Goal: Task Accomplishment & Management: Manage account settings

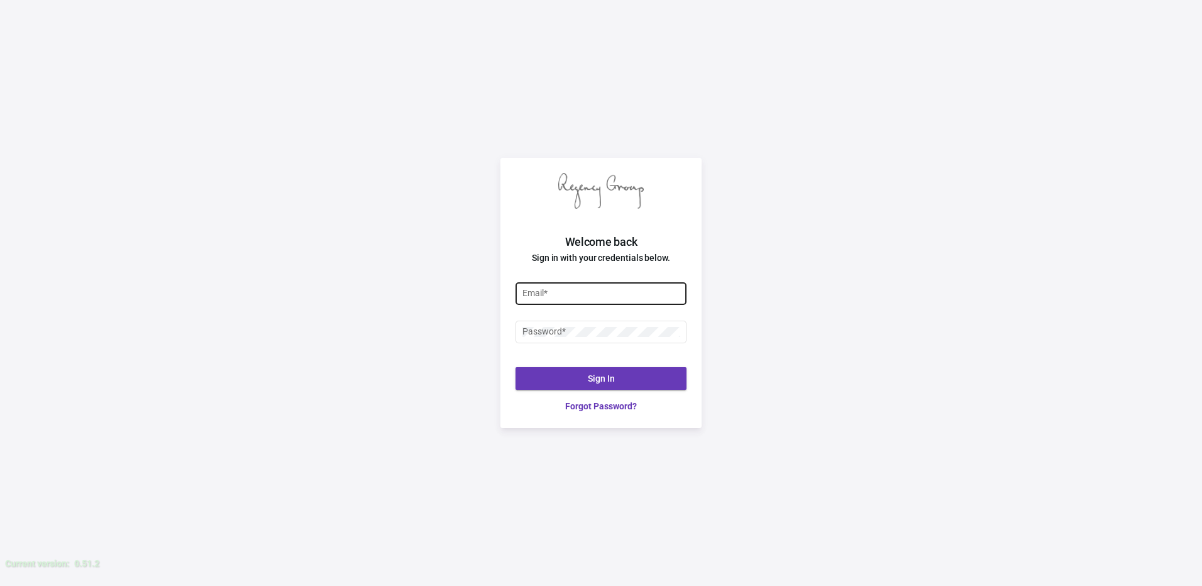
click at [629, 290] on input "Email *" at bounding box center [601, 293] width 158 height 10
type input "[EMAIL_ADDRESS][DOMAIN_NAME]"
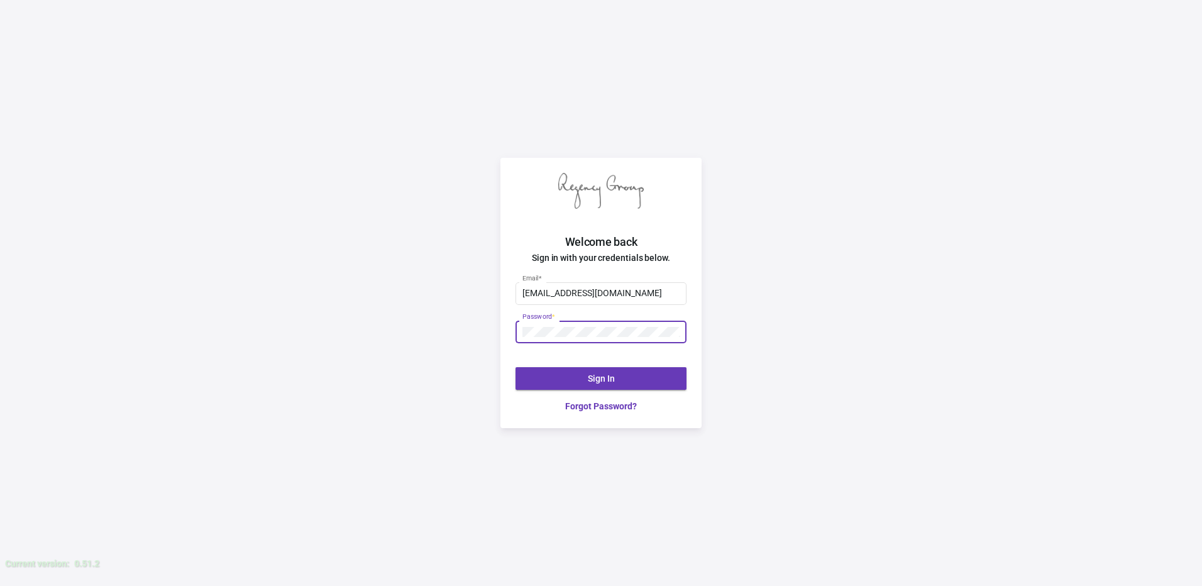
click at [582, 377] on button "Sign In" at bounding box center [600, 378] width 171 height 23
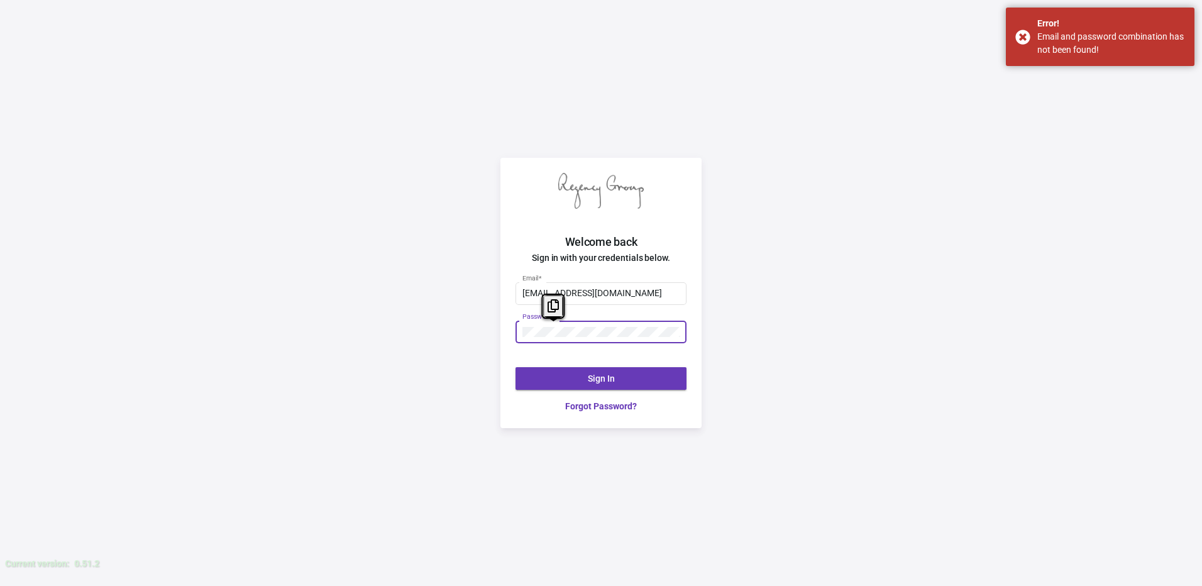
click at [495, 329] on div "Welcome back Sign in with your credentials below. [EMAIL_ADDRESS][DOMAIN_NAME] …" at bounding box center [601, 293] width 1202 height 586
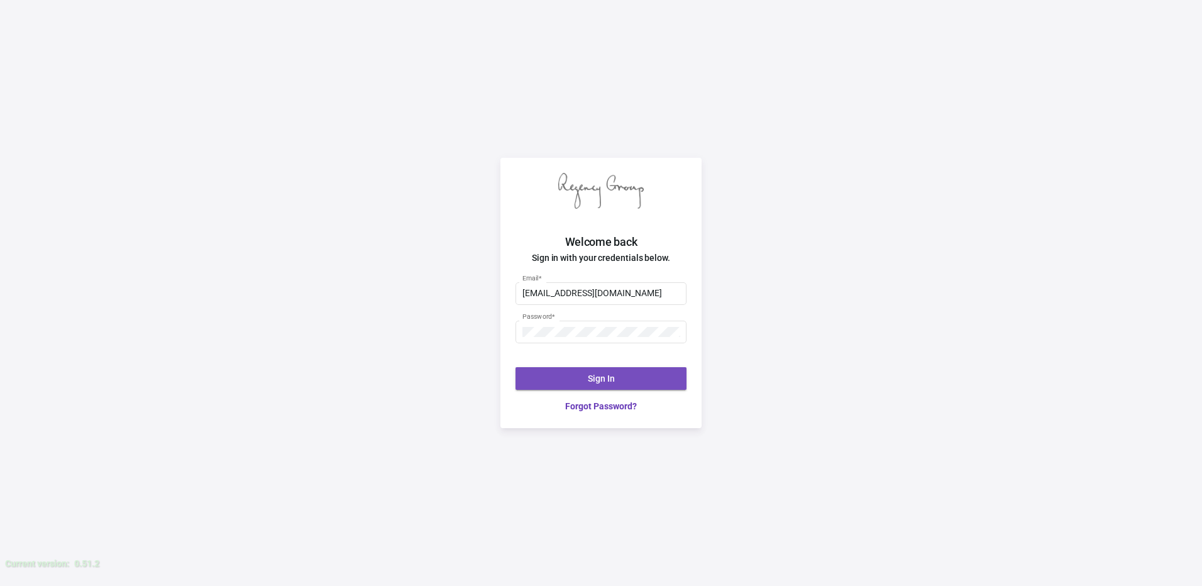
click at [566, 371] on button "Sign In" at bounding box center [600, 378] width 171 height 23
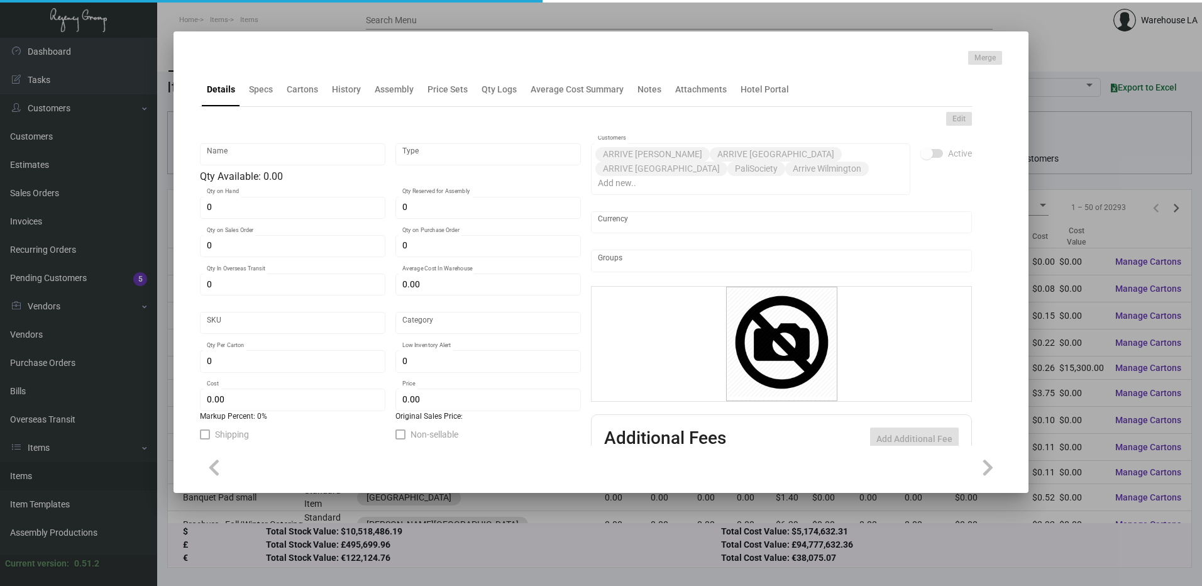
type input "Pens - Arrive"
type input "Inventory"
type input "5,500"
type input "$ 0.46"
type input "Arrive A -Pen-80"
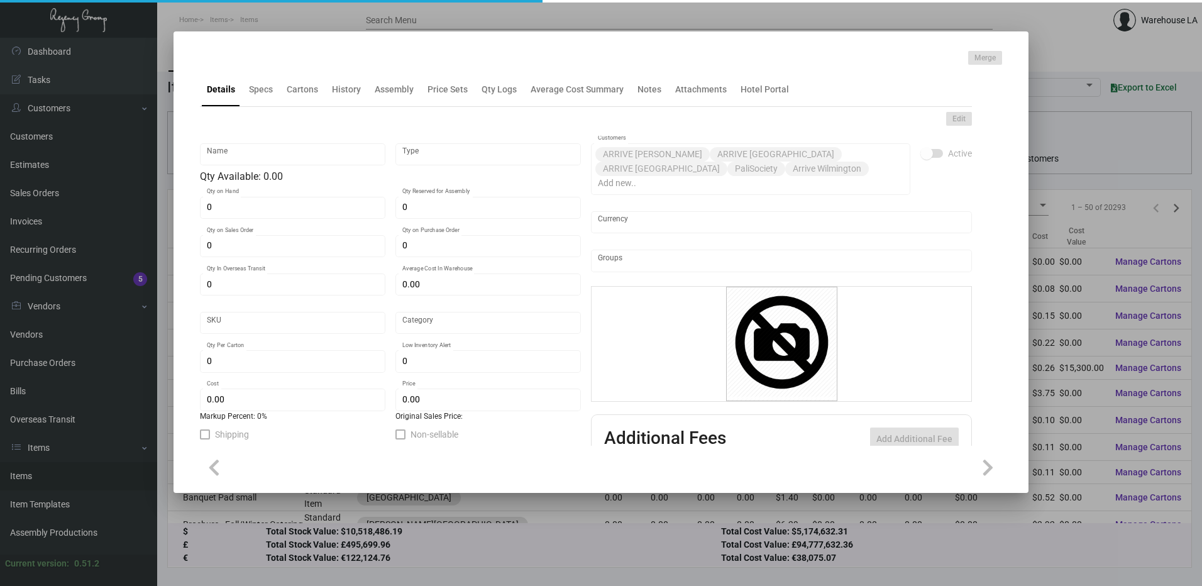
type input "Standard"
type input "500"
type input "$ 0.46"
type input "$ 0.78"
checkbox input "true"
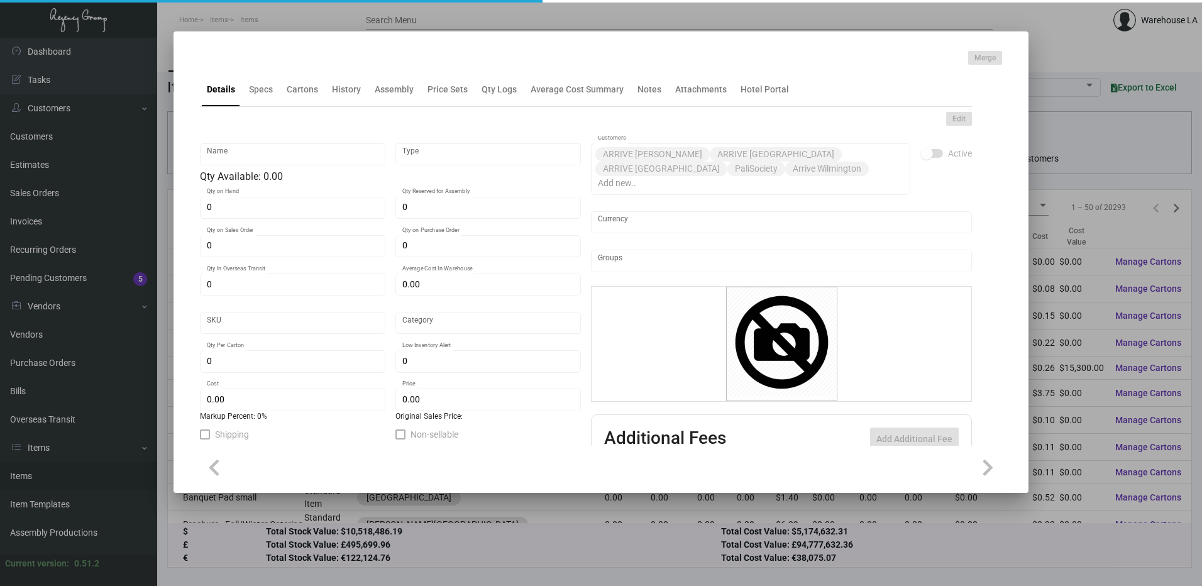
checkbox input "true"
type input "United States Dollar $"
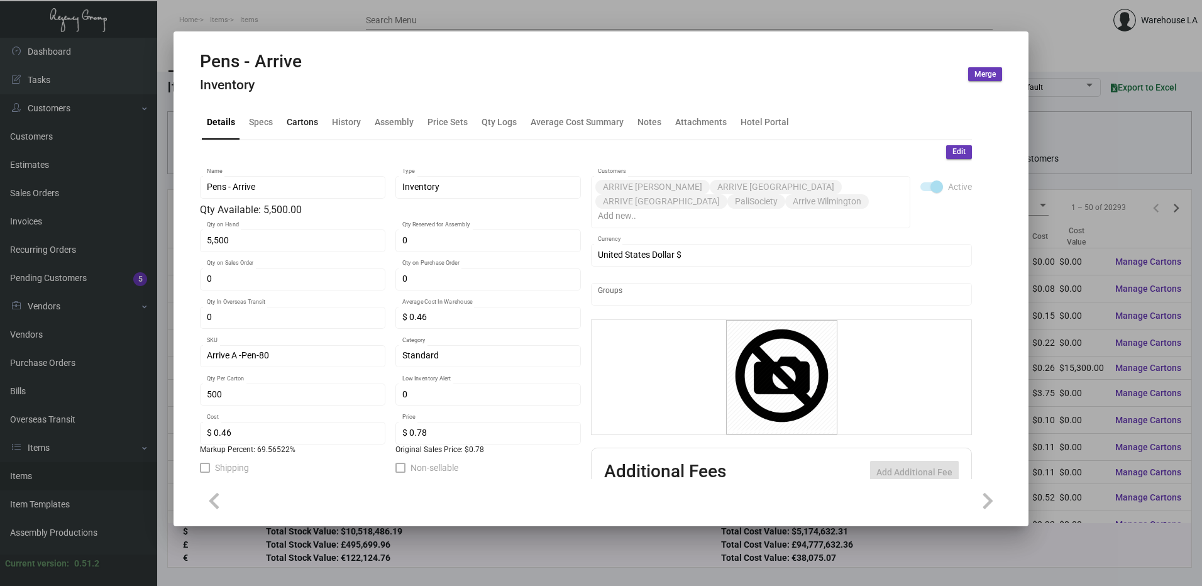
click at [309, 133] on div "Cartons" at bounding box center [302, 122] width 41 height 30
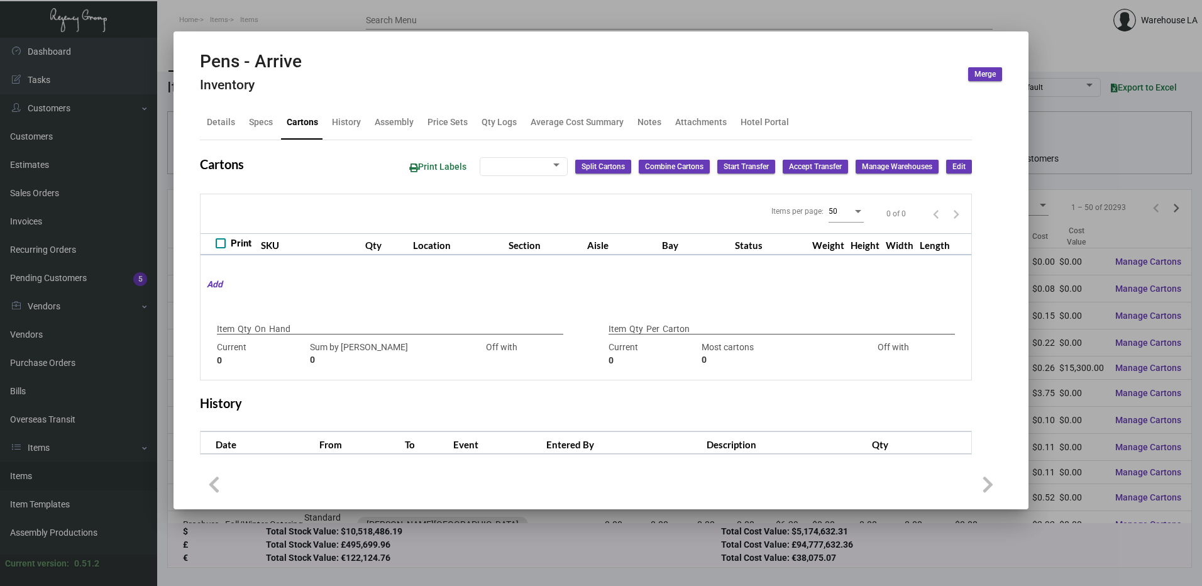
checkbox input "true"
type input "5,500"
type input "5500"
type input "0"
type input "500"
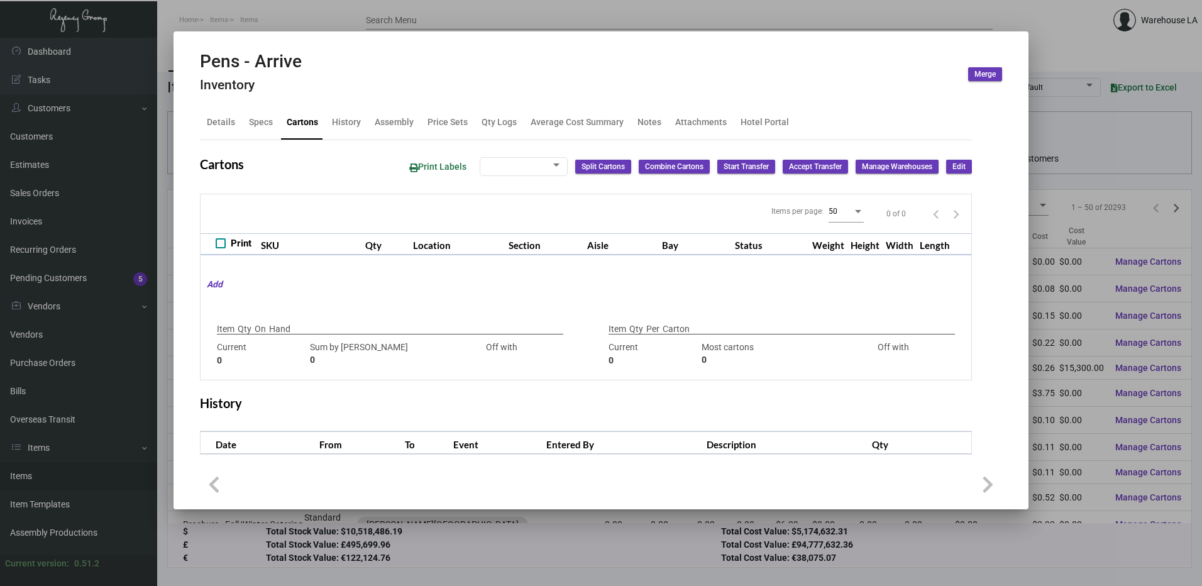
type input "500"
type input "0"
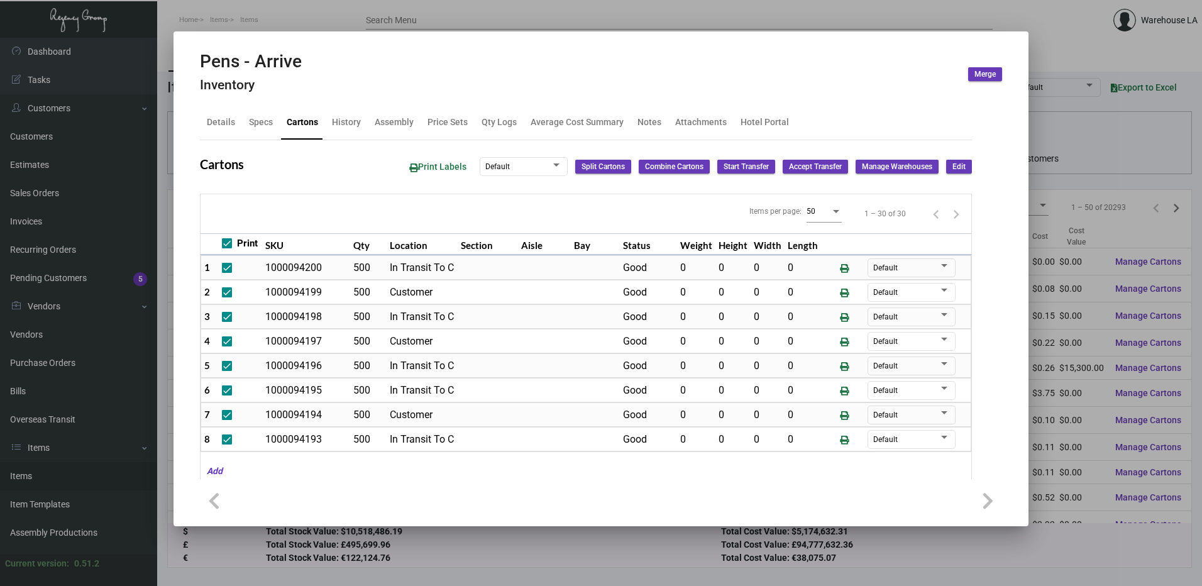
click at [648, 18] on div at bounding box center [601, 293] width 1202 height 586
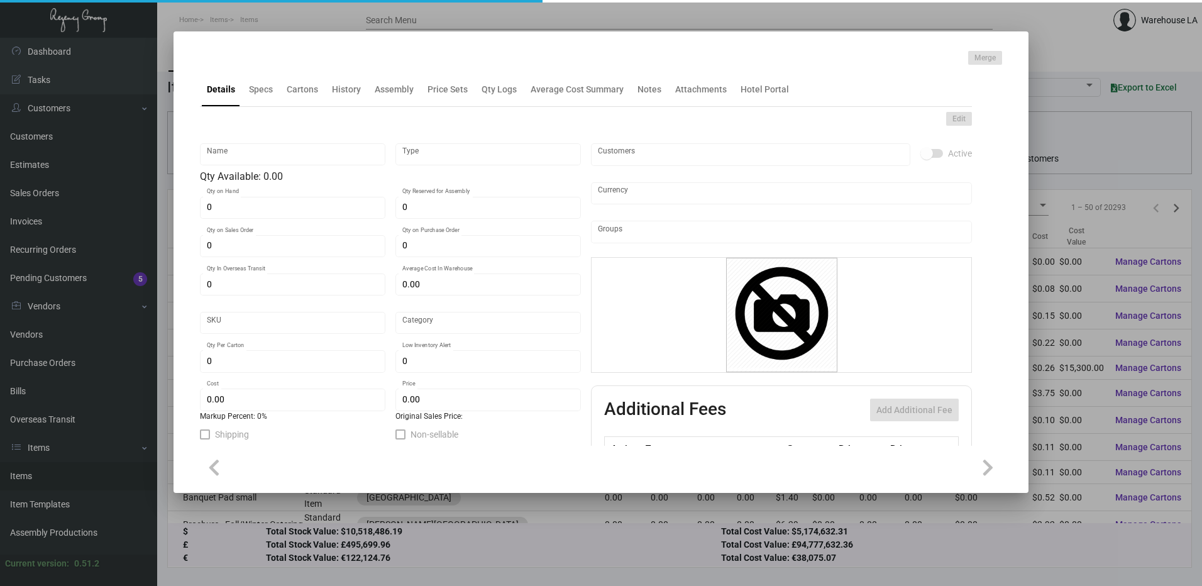
type input "Pens - Arrive"
type input "Inventory"
type input "5,500"
type input "$ 0.46"
type input "Arrive A -Pen-80"
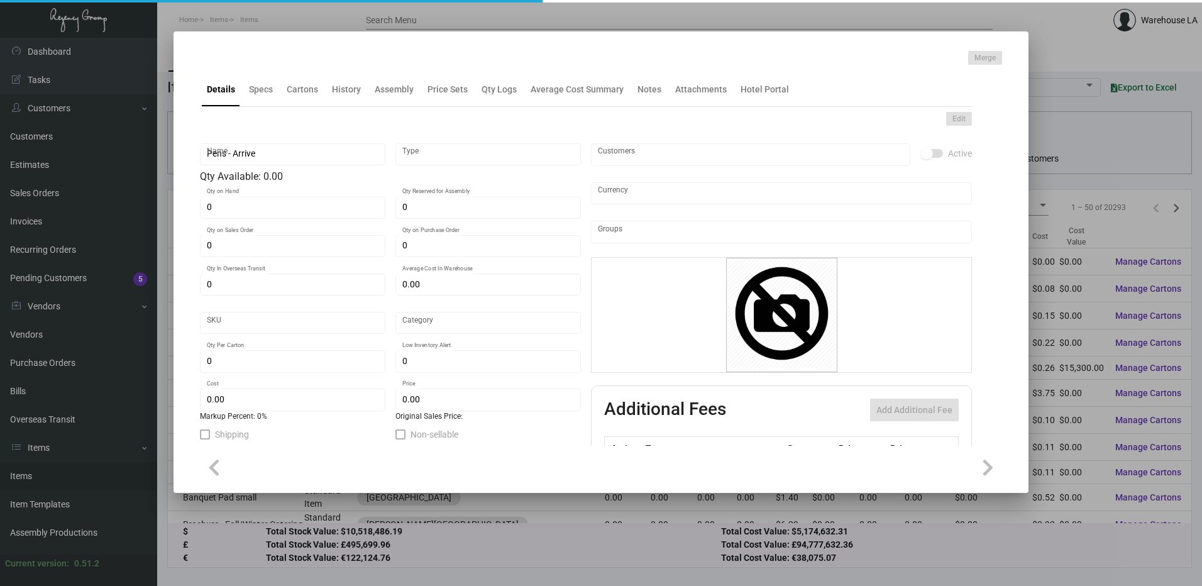
type input "Standard"
type input "500"
type input "$ 0.46"
type input "$ 0.78"
checkbox input "true"
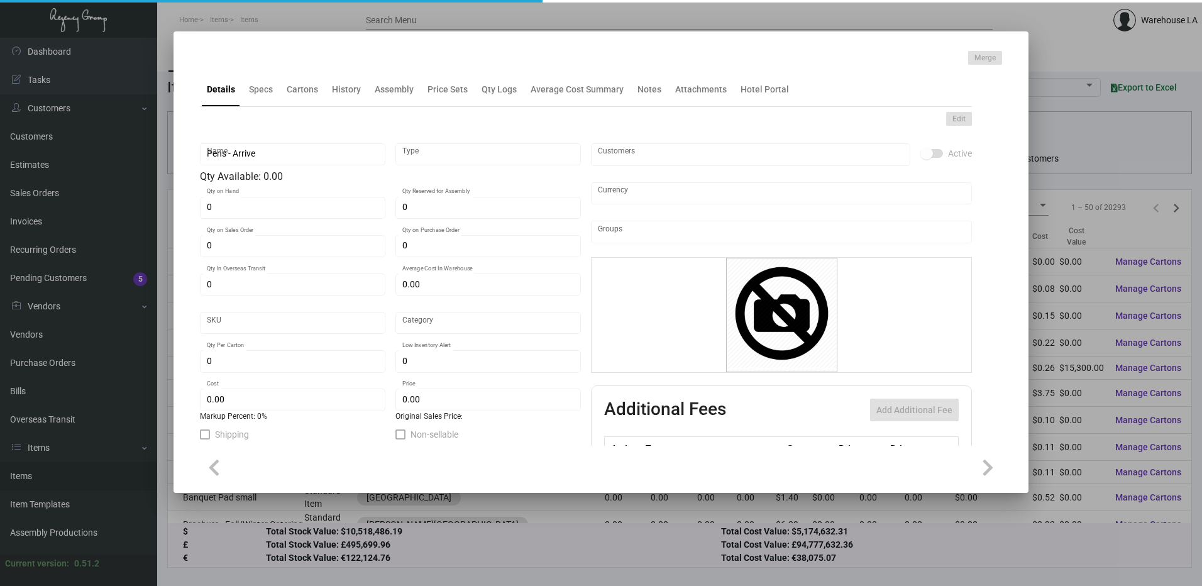
checkbox input "true"
type input "United States Dollar $"
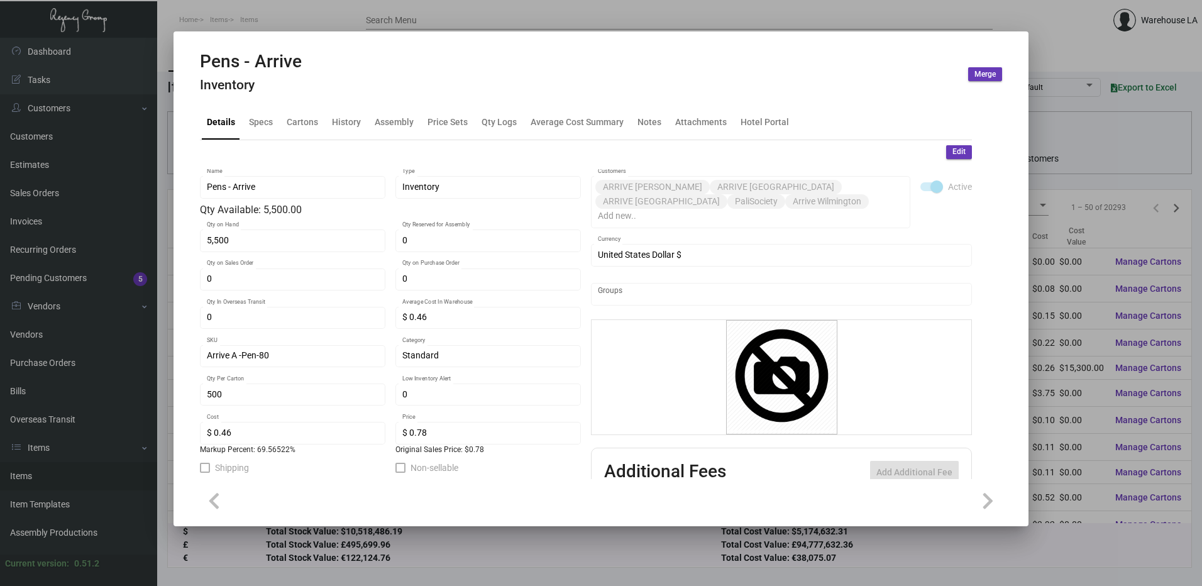
click at [1029, 19] on div at bounding box center [601, 293] width 1202 height 586
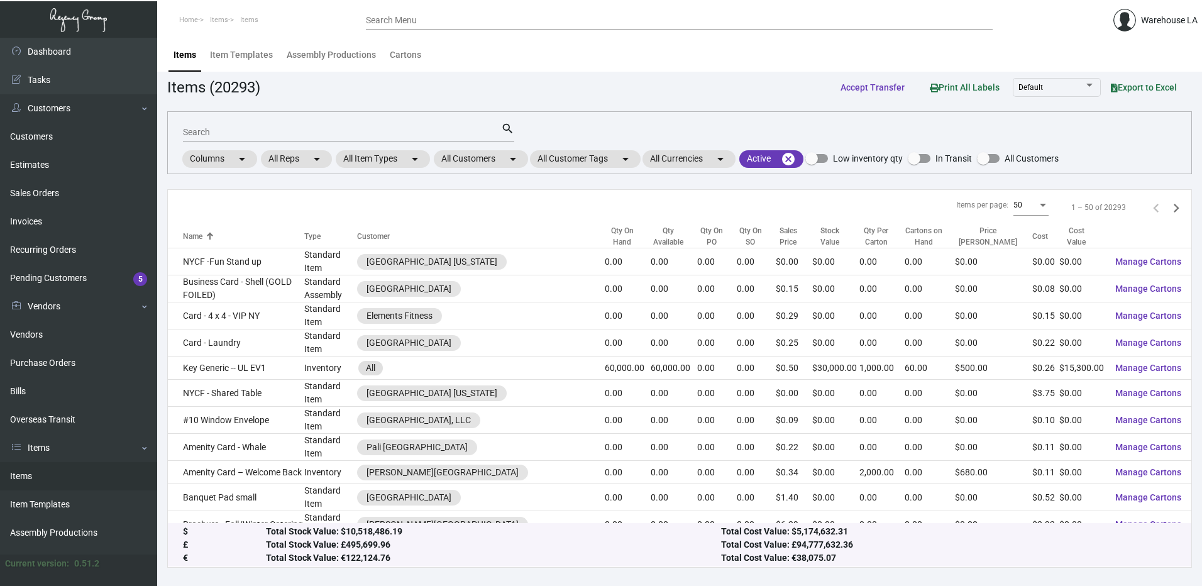
click at [749, 6] on header "Home Items Items Search Menu Warehouse LA" at bounding box center [601, 19] width 1202 height 38
click at [465, 23] on input "Search Menu" at bounding box center [679, 21] width 627 height 10
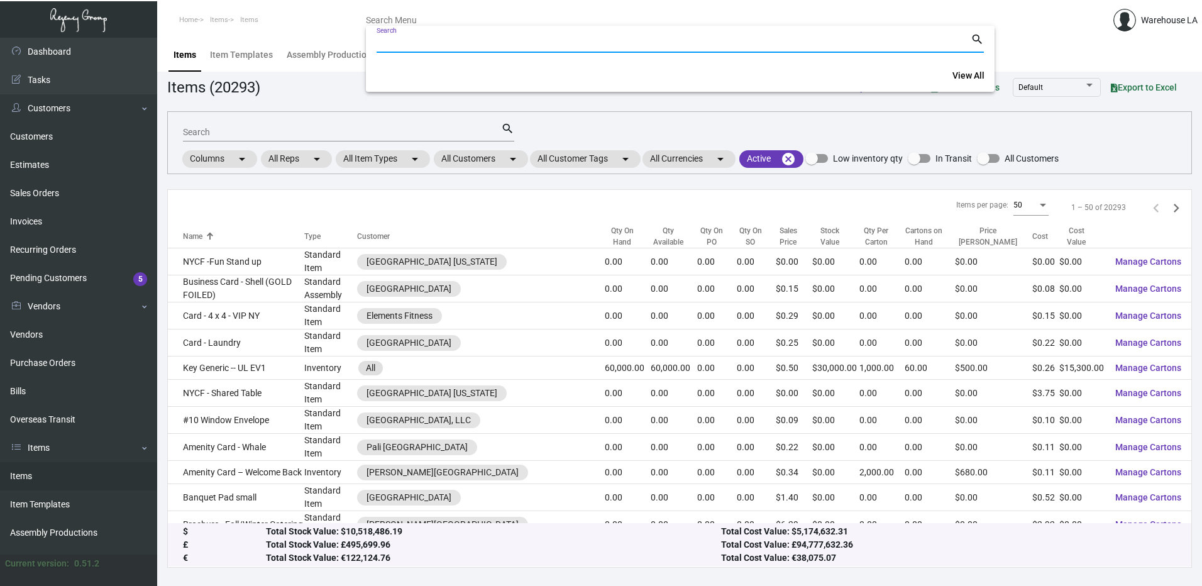
paste input "108335"
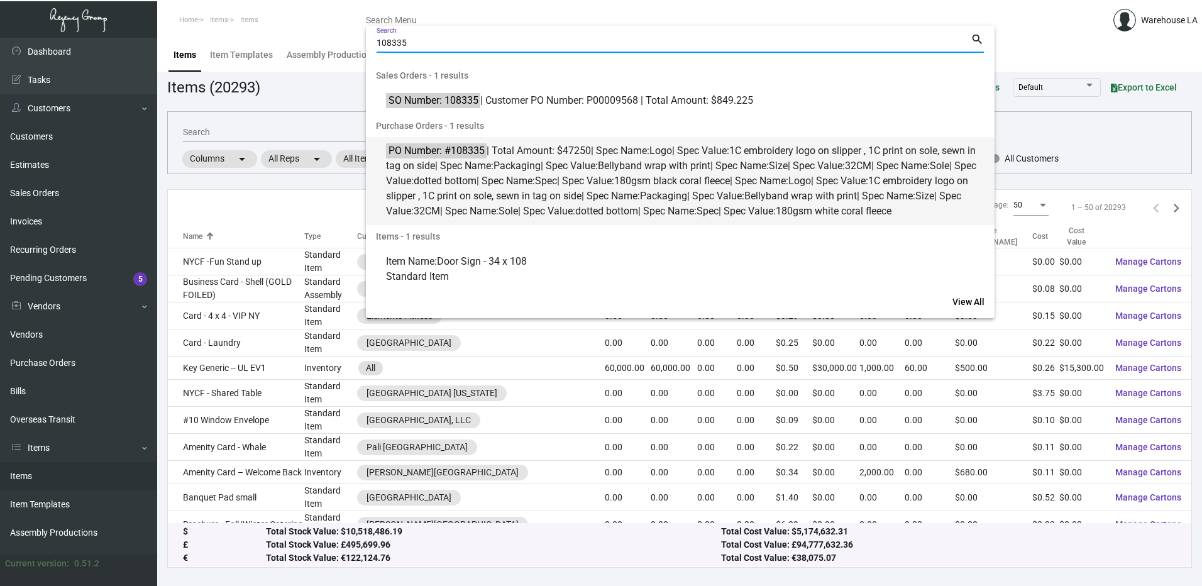
type input "108335"
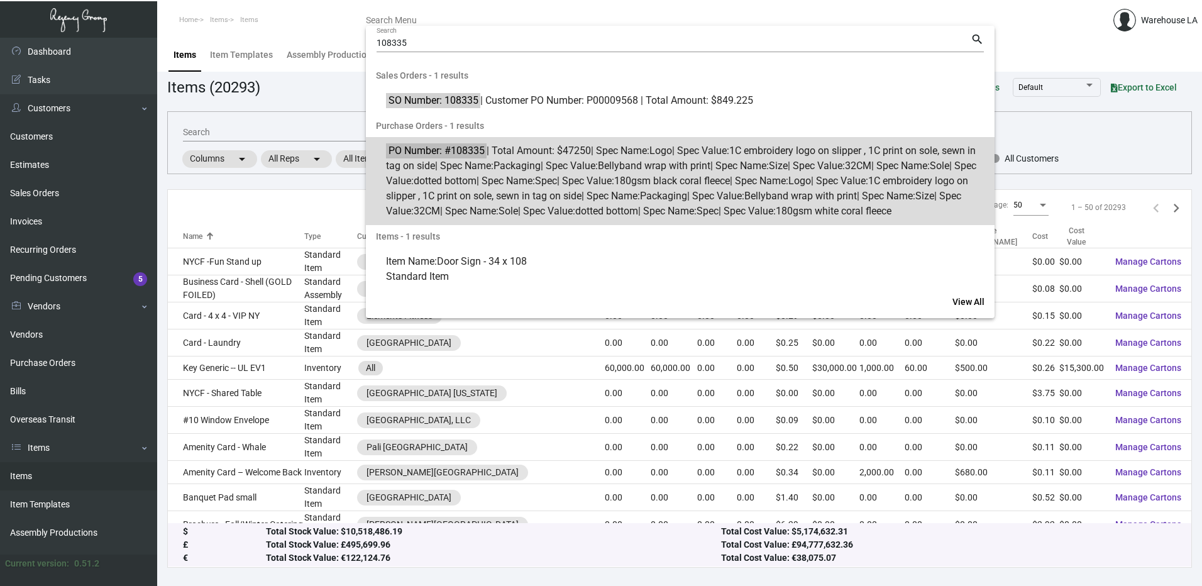
click at [455, 209] on span "PO Number: #108335 | Total Amount: $47250 | Spec Name: Logo | Spec Value: 1C em…" at bounding box center [687, 180] width 602 height 75
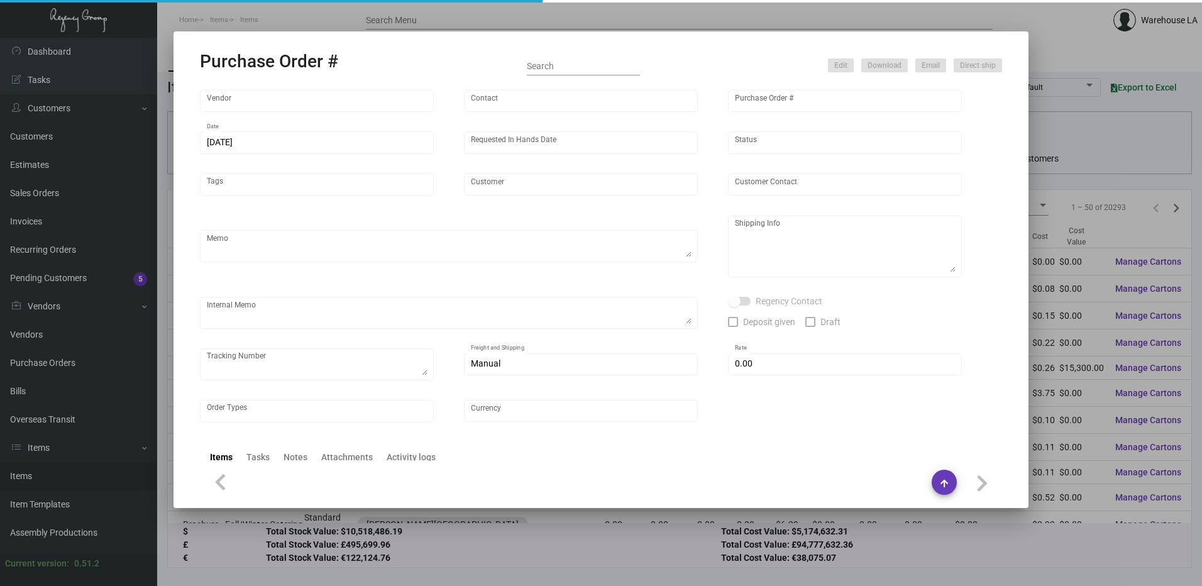
type input "Hangzhou Lefan Leisure Product Co. LTD"
type input "Amber Liu"
type input "108335"
type input "11/15/2024"
type input "12/20/2024"
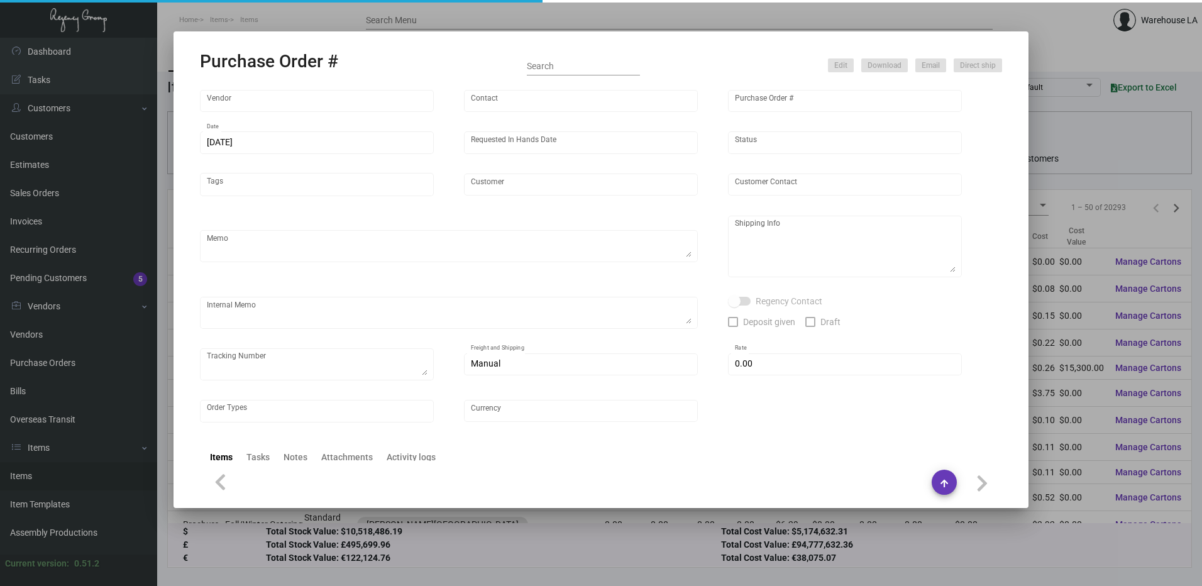
type input "Archer Lodgeworks Partners"
type textarea "10K per color for the first batch, rest pending shipping instruction"
type textarea "Regency Group NJ - Alex Penate 22 Belgrove Dr. Kearny, NJ, 07032 US"
checkbox input "true"
type input "$ 0.00"
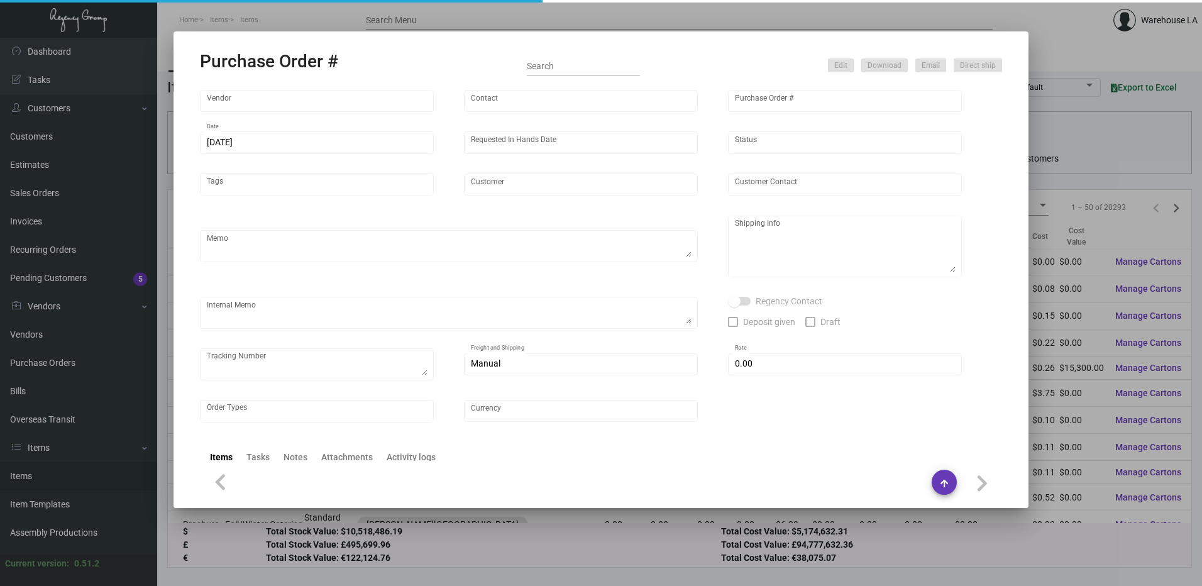
type input "United States Dollar $"
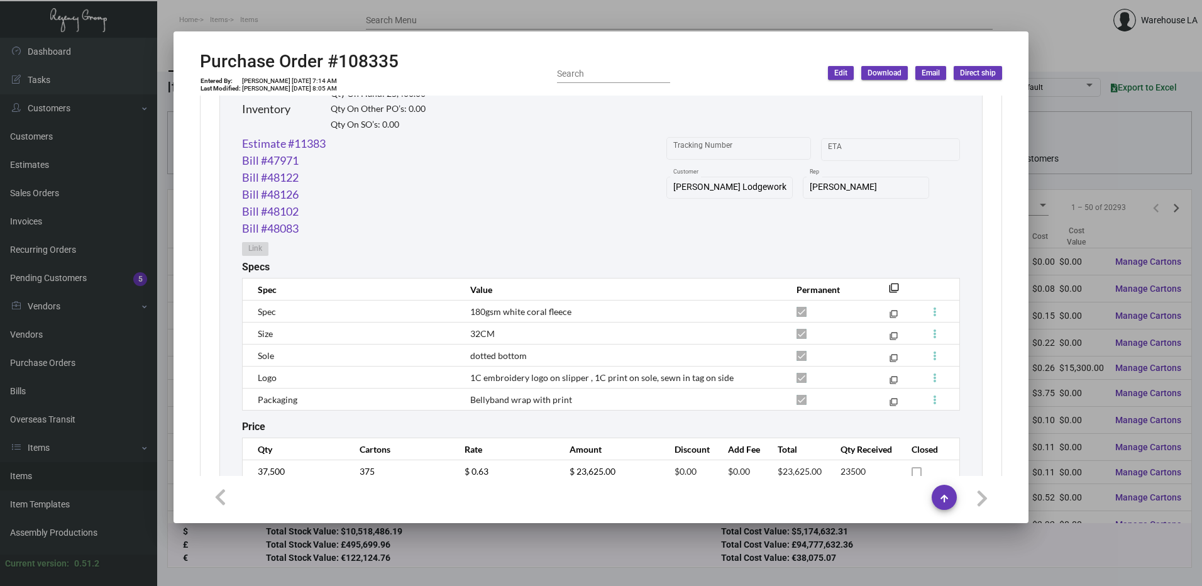
scroll to position [1093, 0]
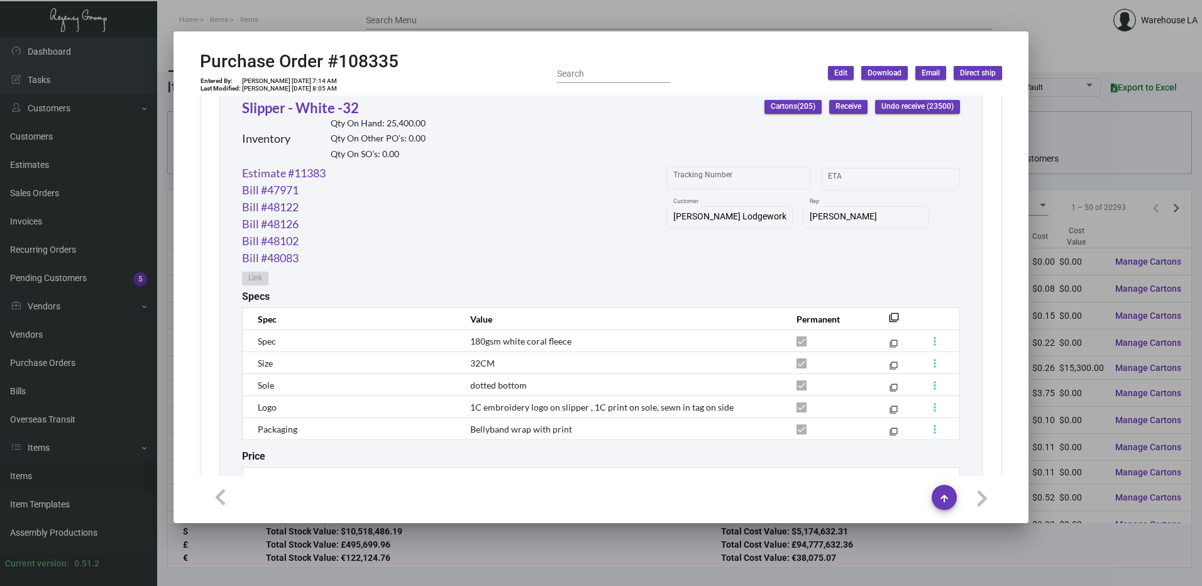
click at [845, 108] on span "Receive" at bounding box center [848, 106] width 26 height 11
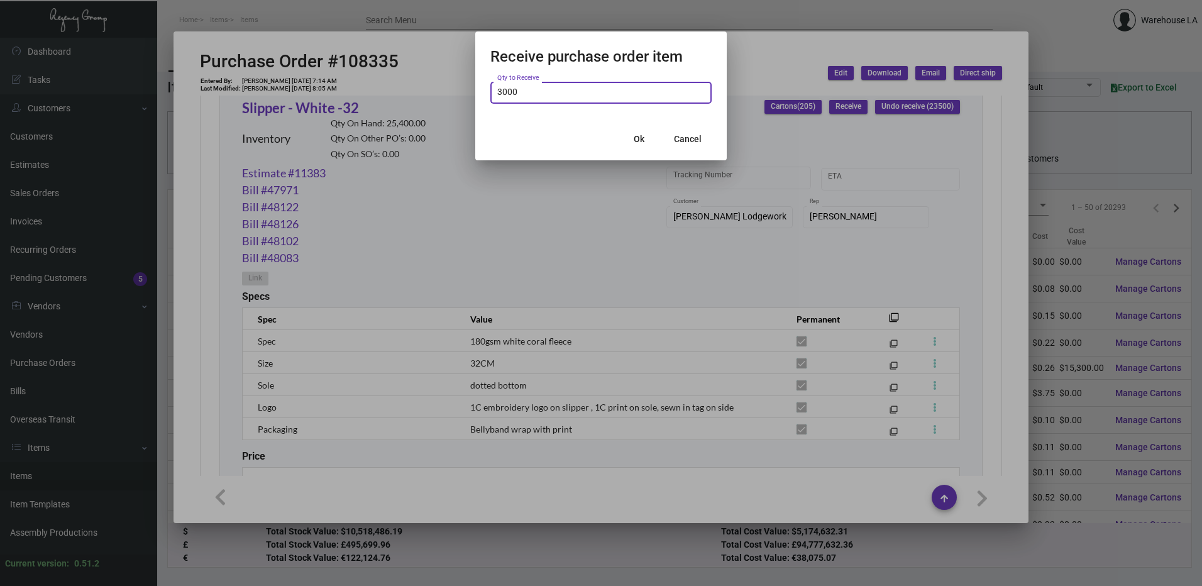
type input "3,000"
click at [585, 120] on div "Ok Cancel" at bounding box center [600, 139] width 221 height 43
click at [642, 134] on span "Ok" at bounding box center [639, 139] width 11 height 10
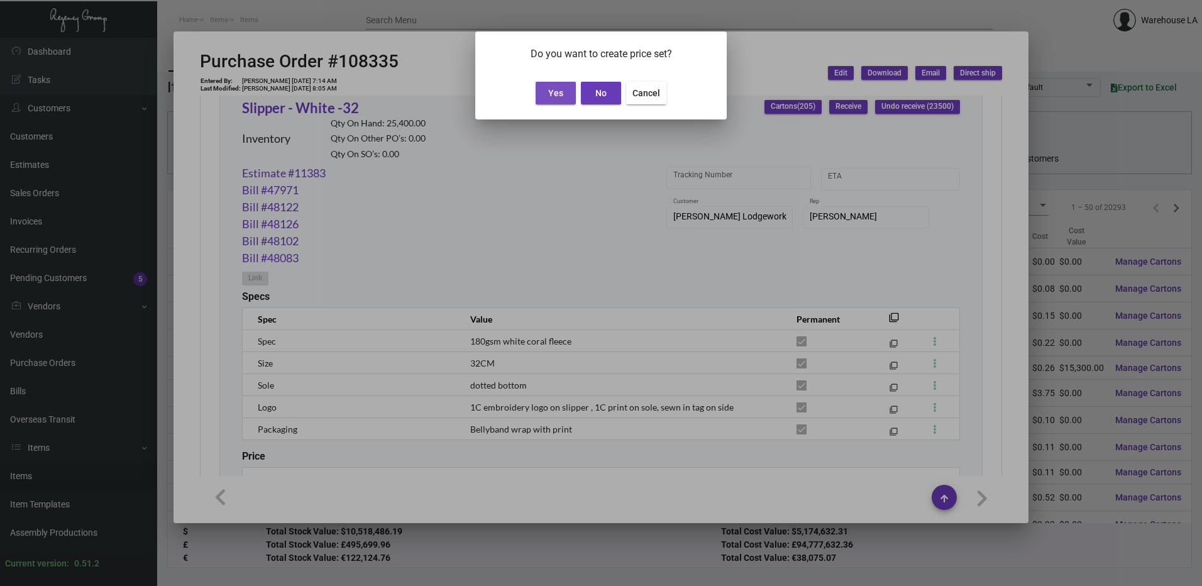
click at [568, 92] on button "Yes" at bounding box center [555, 93] width 40 height 23
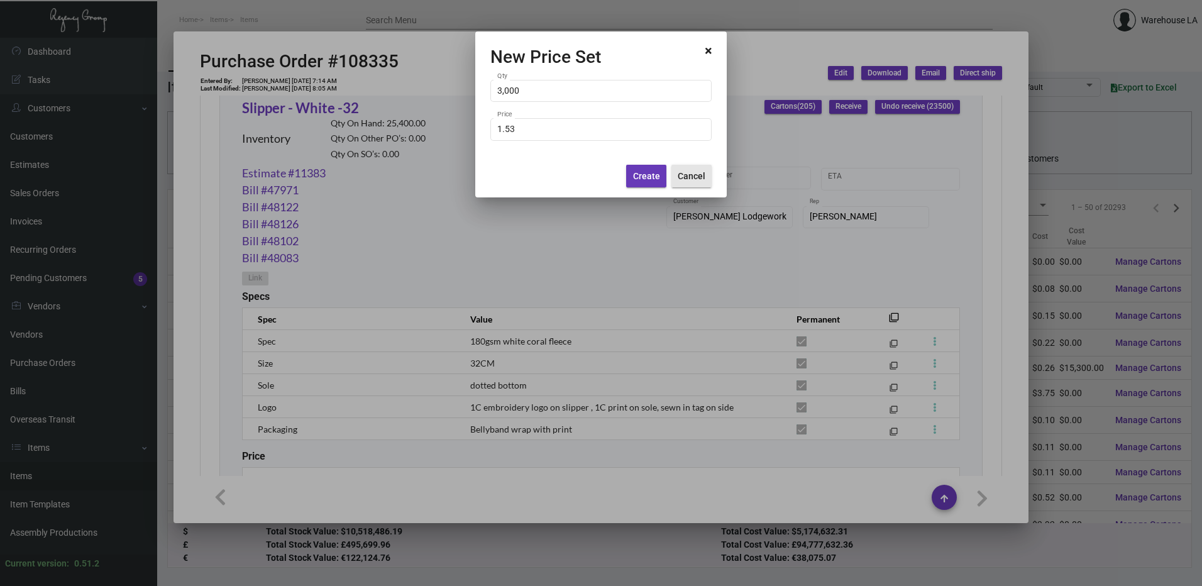
click at [673, 175] on button "Cancel" at bounding box center [691, 176] width 40 height 23
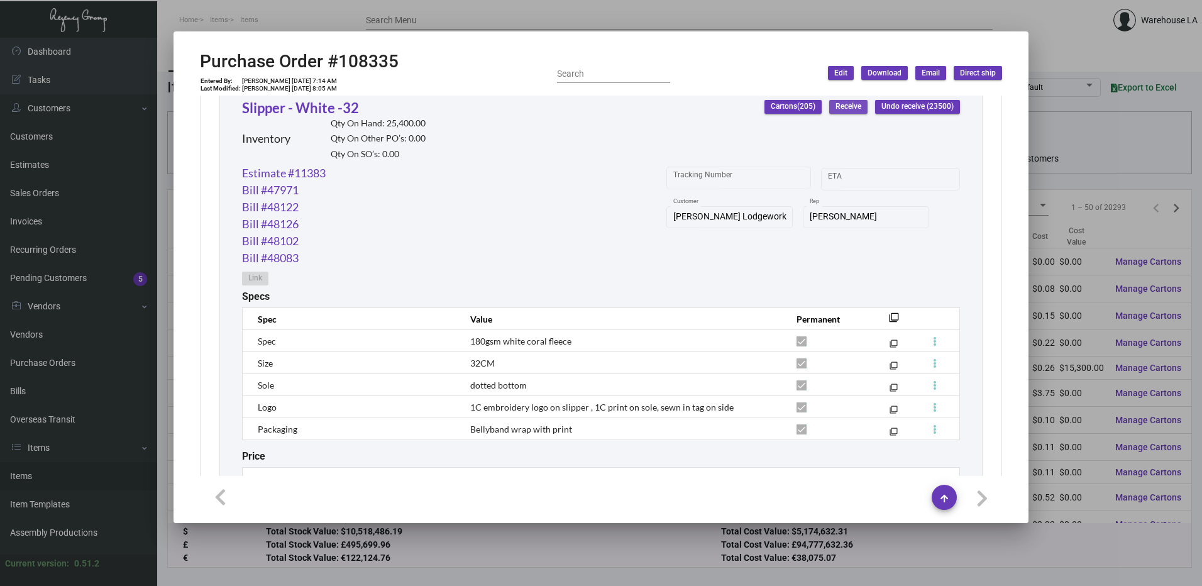
click at [835, 108] on span "Receive" at bounding box center [848, 106] width 26 height 11
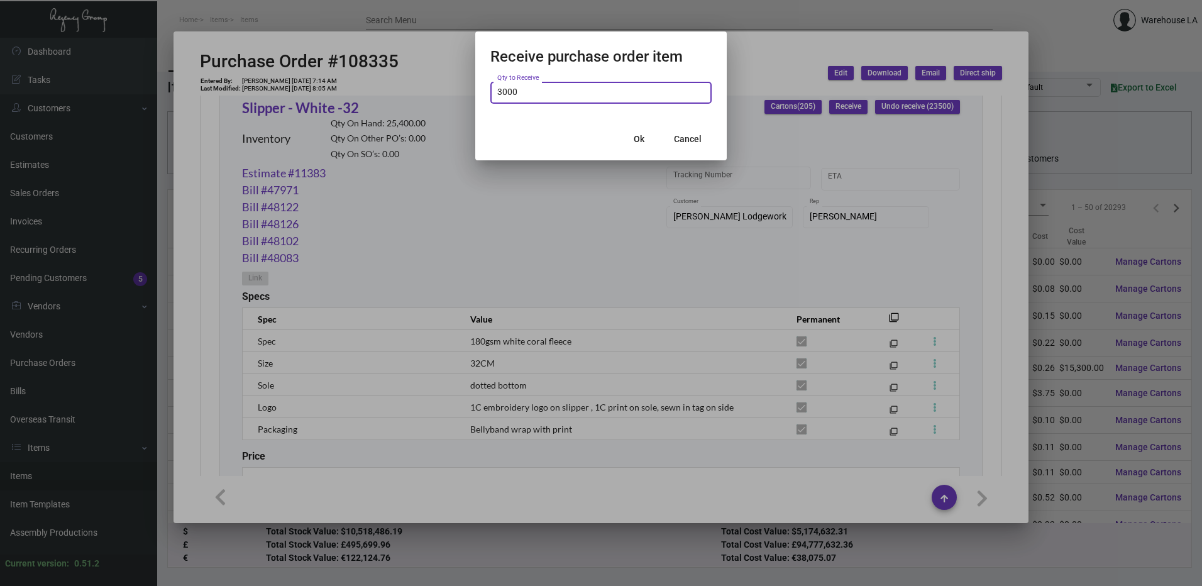
type input "3,000"
click at [543, 129] on div "Ok Cancel" at bounding box center [600, 139] width 221 height 43
click at [639, 144] on span "Ok" at bounding box center [639, 139] width 11 height 10
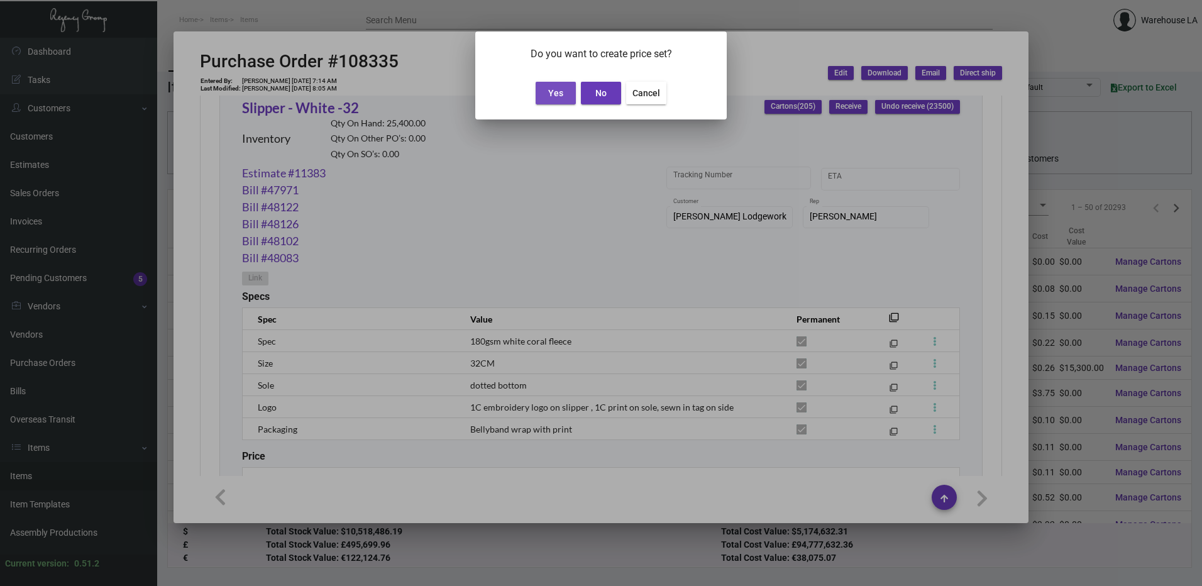
click at [561, 89] on span "Yes" at bounding box center [555, 93] width 15 height 10
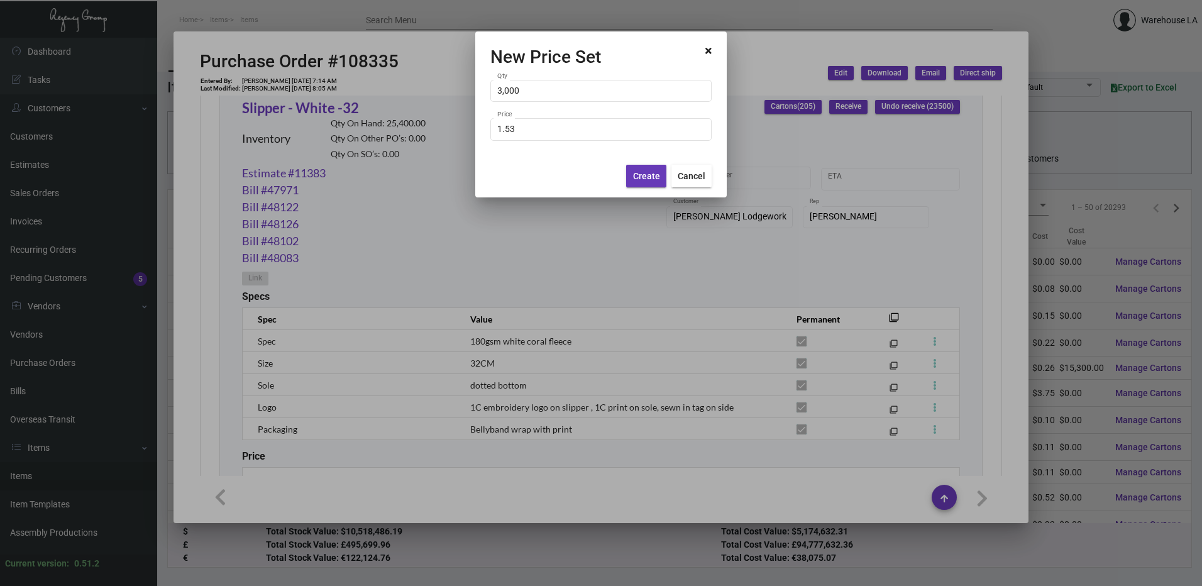
click at [623, 171] on div "Create Cancel" at bounding box center [600, 176] width 221 height 43
click at [632, 171] on button "Create" at bounding box center [646, 176] width 40 height 23
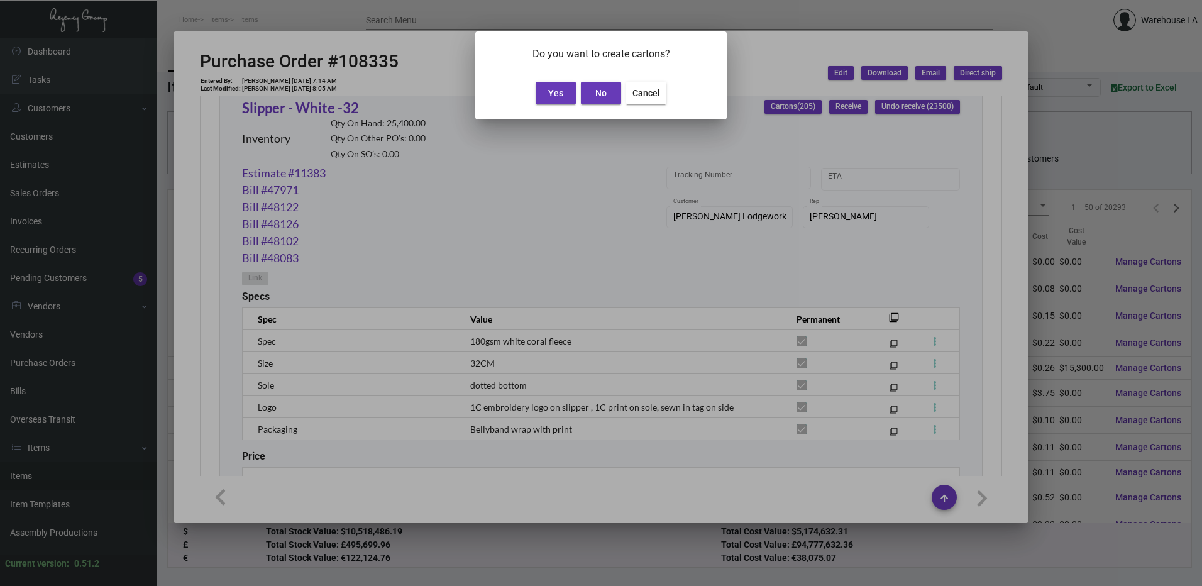
click at [545, 91] on button "Yes" at bounding box center [555, 93] width 40 height 23
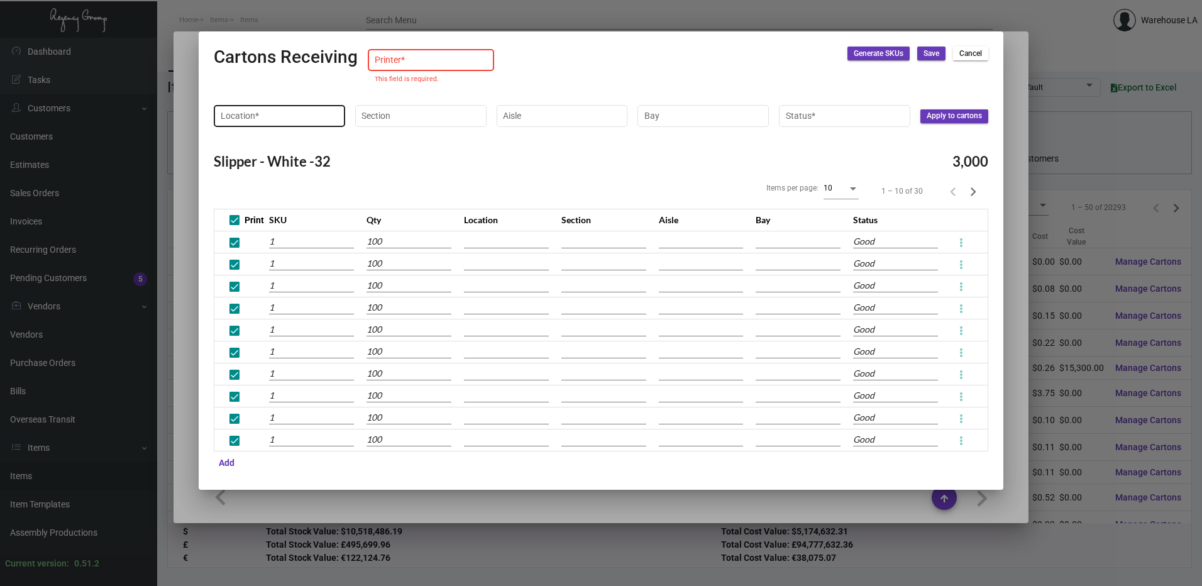
click at [280, 114] on input "Location *" at bounding box center [280, 116] width 118 height 10
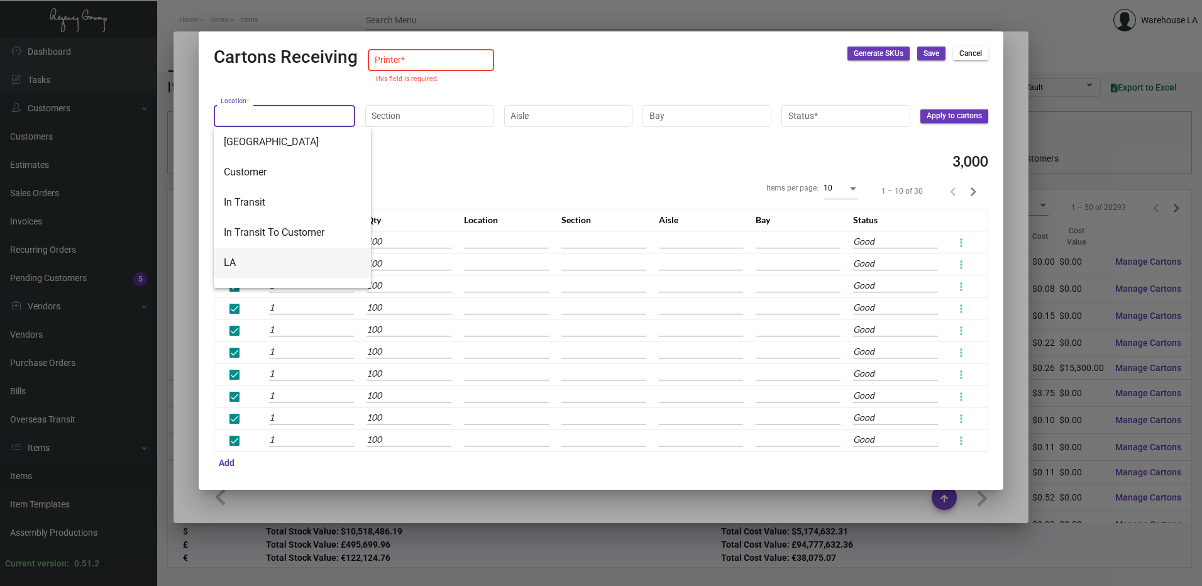
click at [269, 251] on span "LA" at bounding box center [292, 263] width 137 height 30
type input "LA"
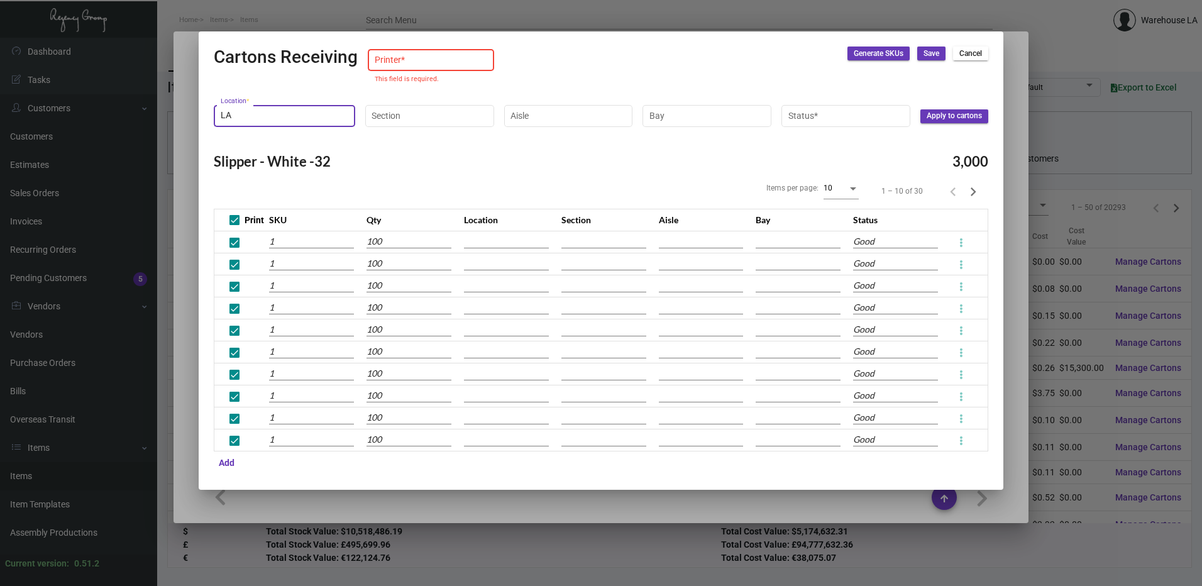
type input "10002037250450"
type input "10002037250451"
type input "10002037250452"
type input "10002037250453"
type input "10002037250454"
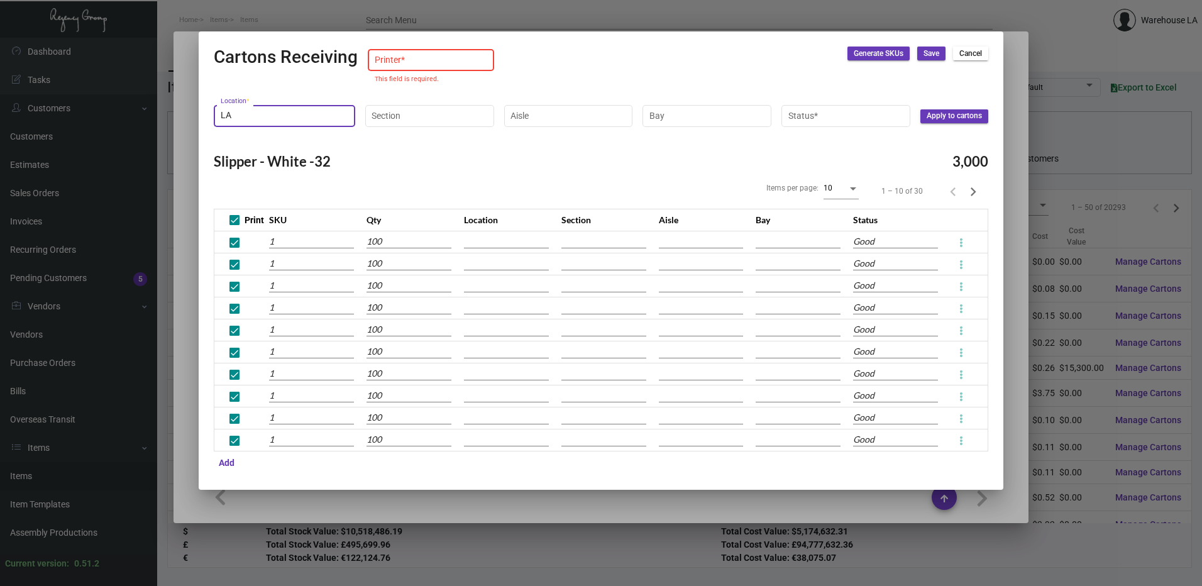
type input "10002037250455"
type input "10002037250456"
type input "10002037250457"
type input "10002037250458"
type input "10002037250459"
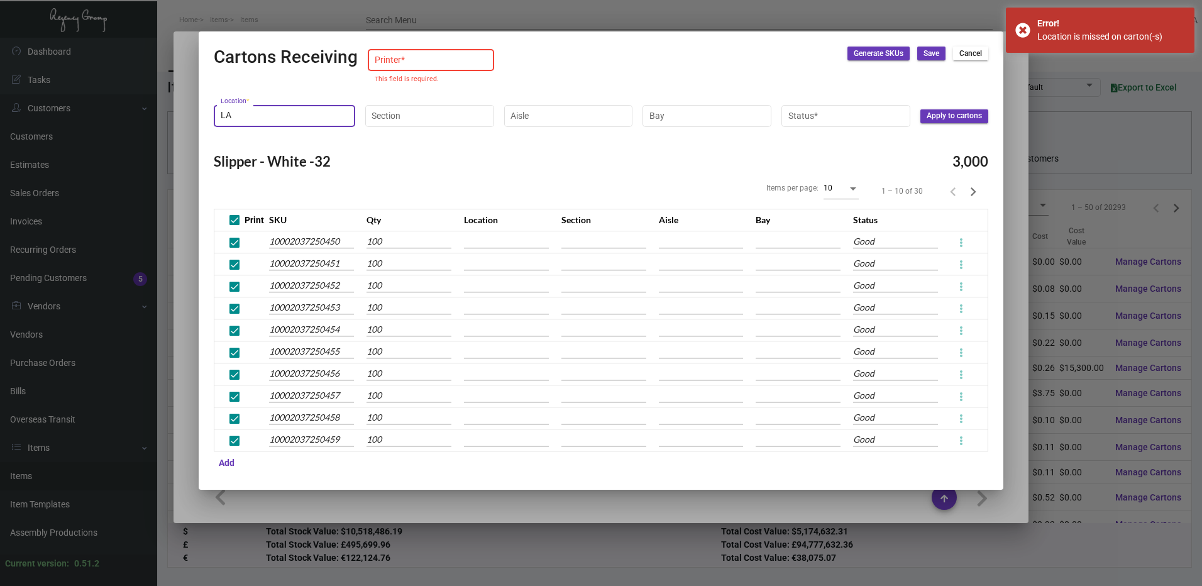
click at [420, 129] on div "Section" at bounding box center [429, 122] width 129 height 34
click at [427, 112] on input "Section" at bounding box center [432, 116] width 126 height 10
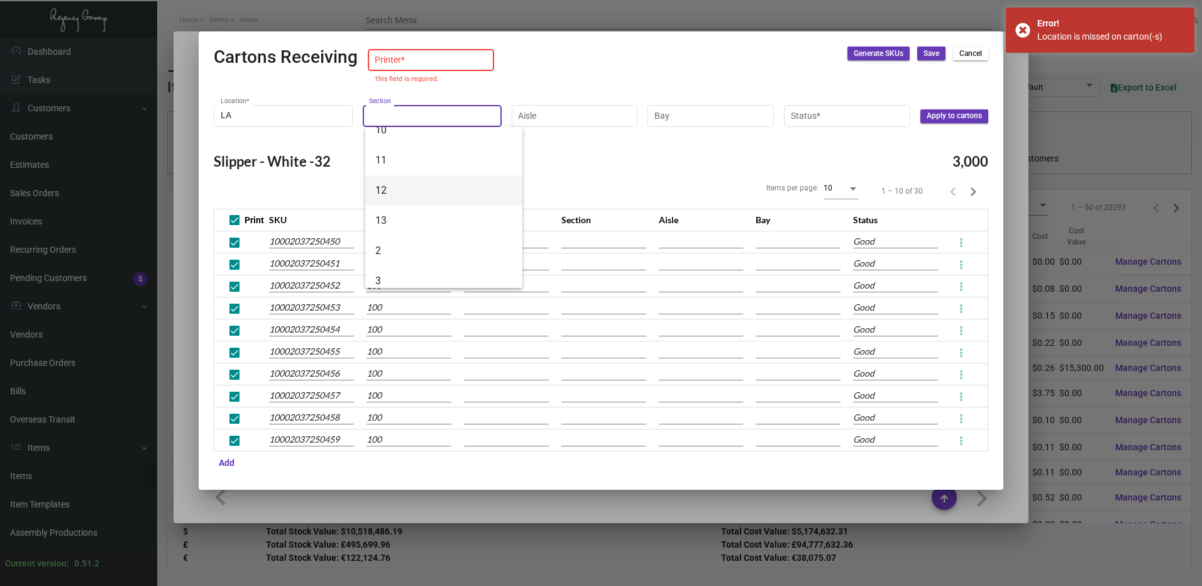
scroll to position [126, 0]
click at [417, 224] on span "4" at bounding box center [443, 227] width 137 height 30
click at [561, 111] on input "Aisle" at bounding box center [574, 116] width 113 height 10
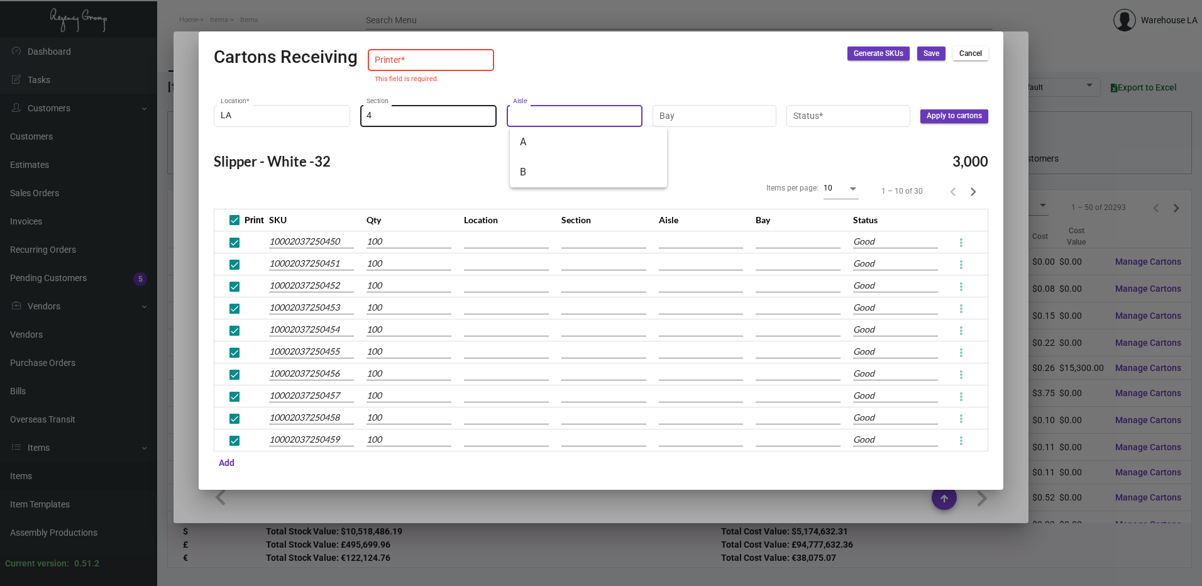
click at [459, 111] on input "4" at bounding box center [427, 116] width 123 height 10
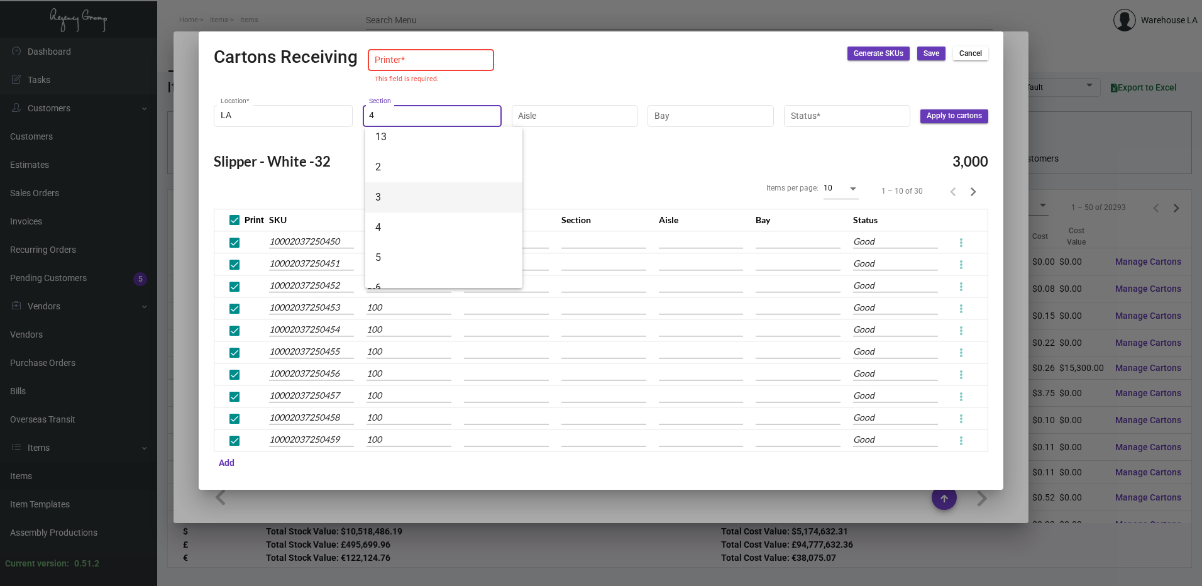
click at [400, 204] on span "3" at bounding box center [443, 197] width 137 height 30
type input "3"
click at [552, 114] on input "Aisle" at bounding box center [574, 116] width 113 height 10
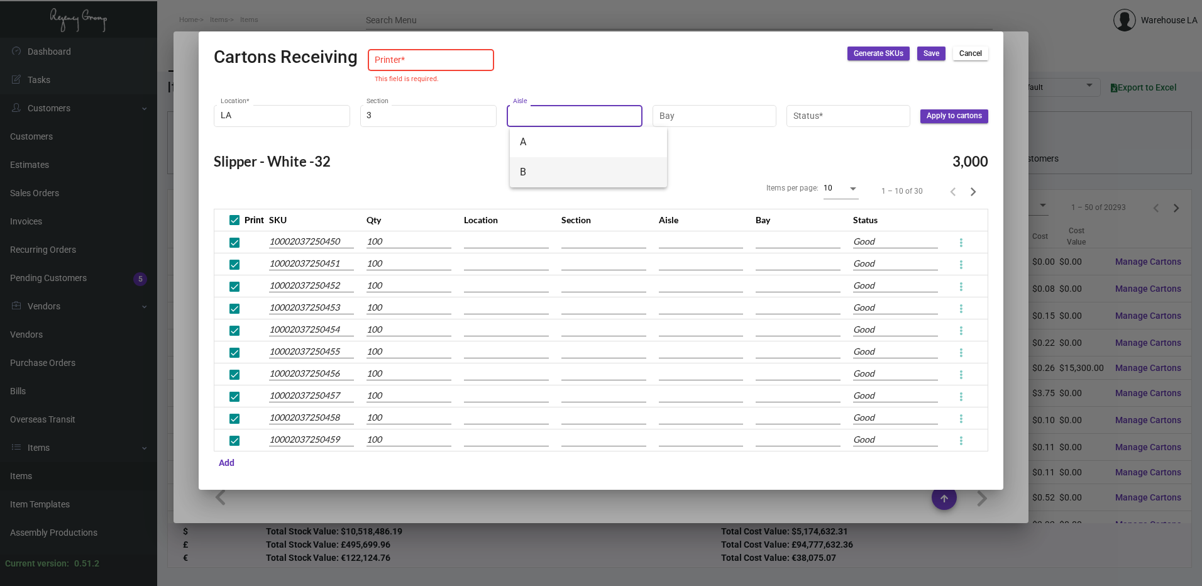
click at [541, 160] on span "B" at bounding box center [588, 172] width 137 height 30
type input "B"
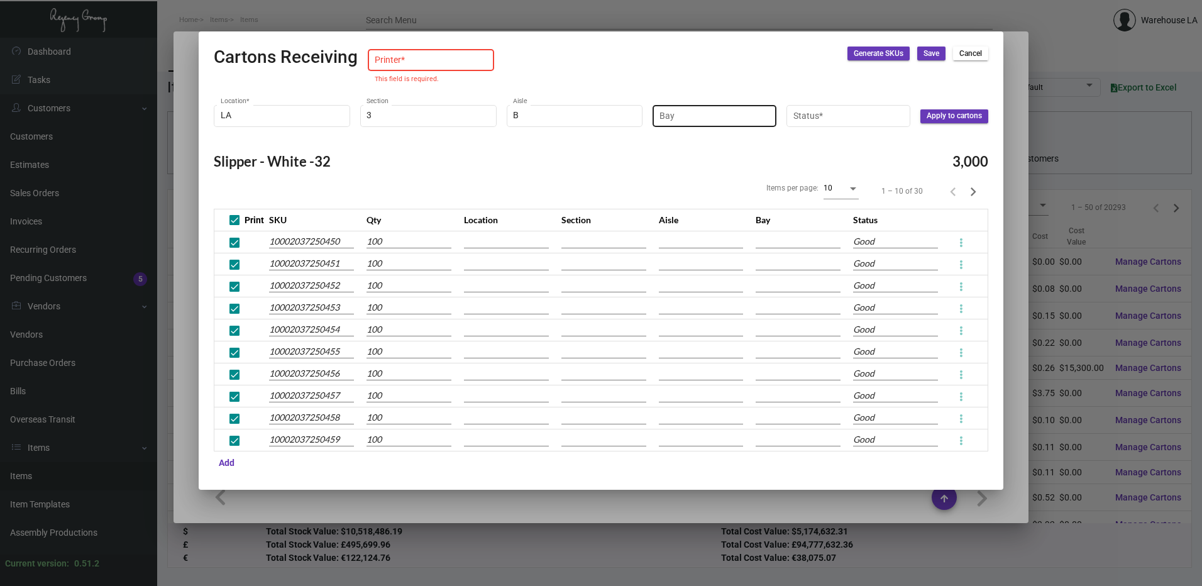
click at [676, 126] on div "Bay" at bounding box center [714, 114] width 111 height 25
click at [665, 187] on span "3" at bounding box center [726, 202] width 137 height 30
type input "3"
click at [801, 119] on input "Status *" at bounding box center [850, 116] width 108 height 10
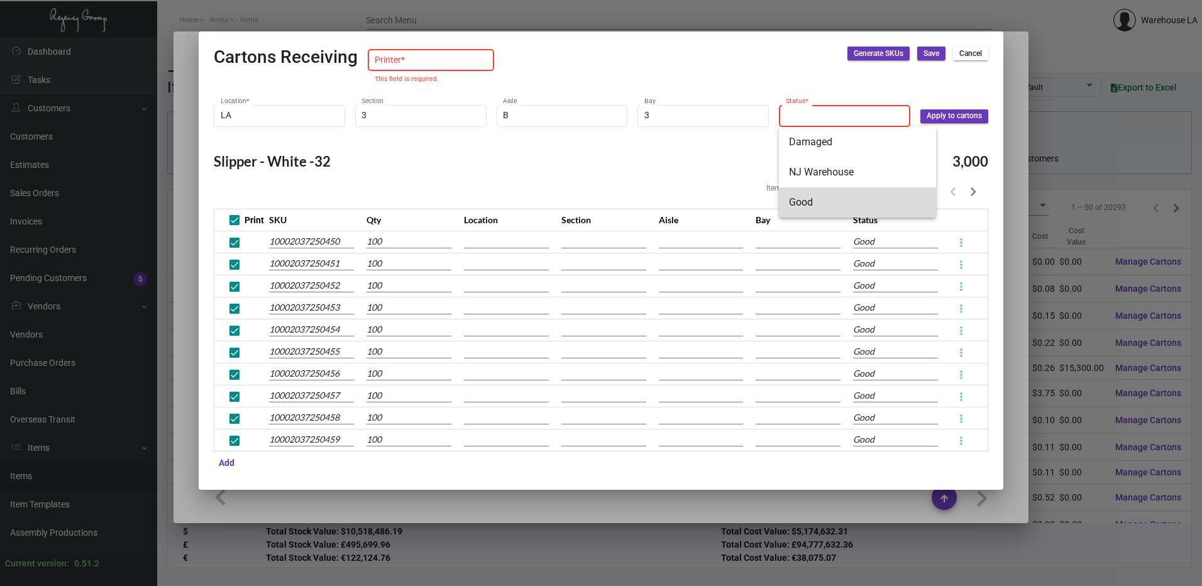
drag, startPoint x: 808, startPoint y: 201, endPoint x: 894, endPoint y: 144, distance: 103.4
click at [810, 198] on span "Good" at bounding box center [857, 202] width 137 height 30
type input "Good"
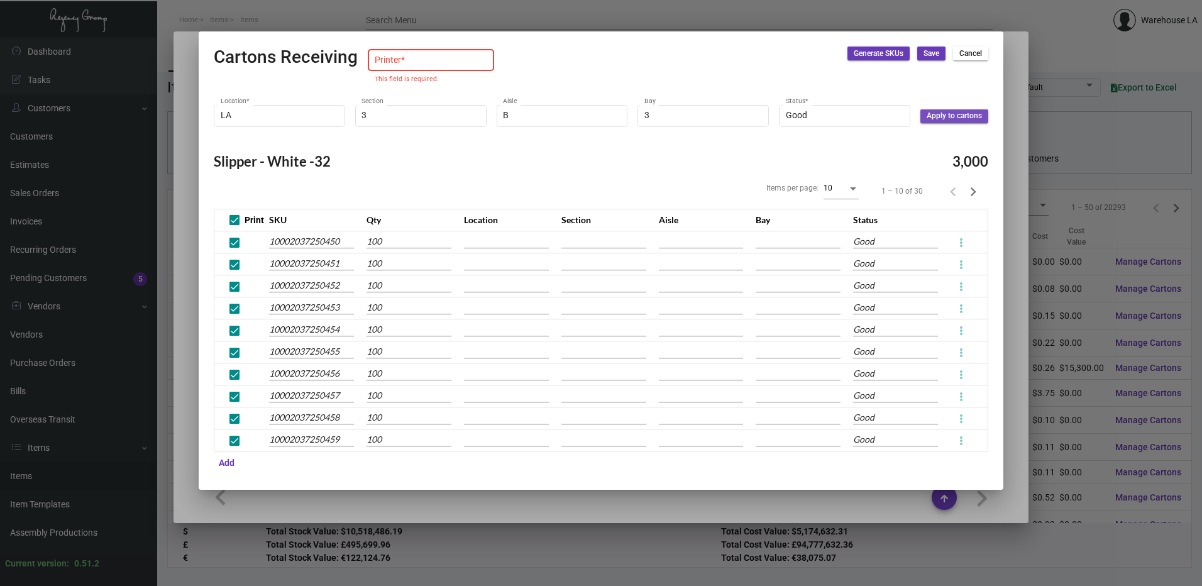
click at [947, 118] on span "Apply to cartons" at bounding box center [953, 116] width 55 height 11
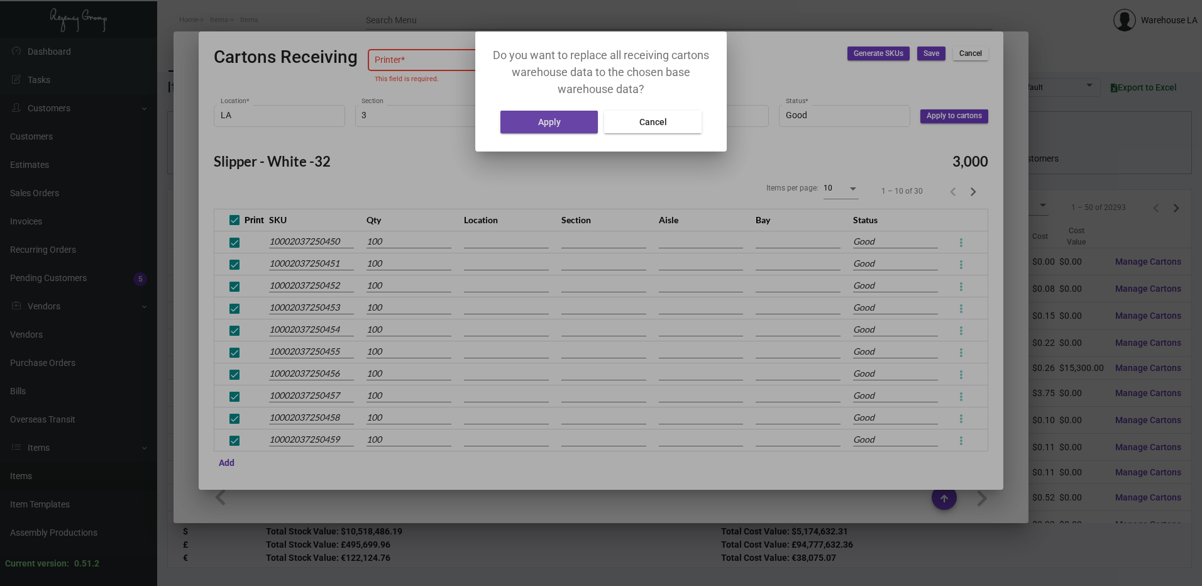
click at [549, 120] on span "Apply" at bounding box center [549, 122] width 23 height 10
type input "LA"
type input "3"
type input "B"
type input "3"
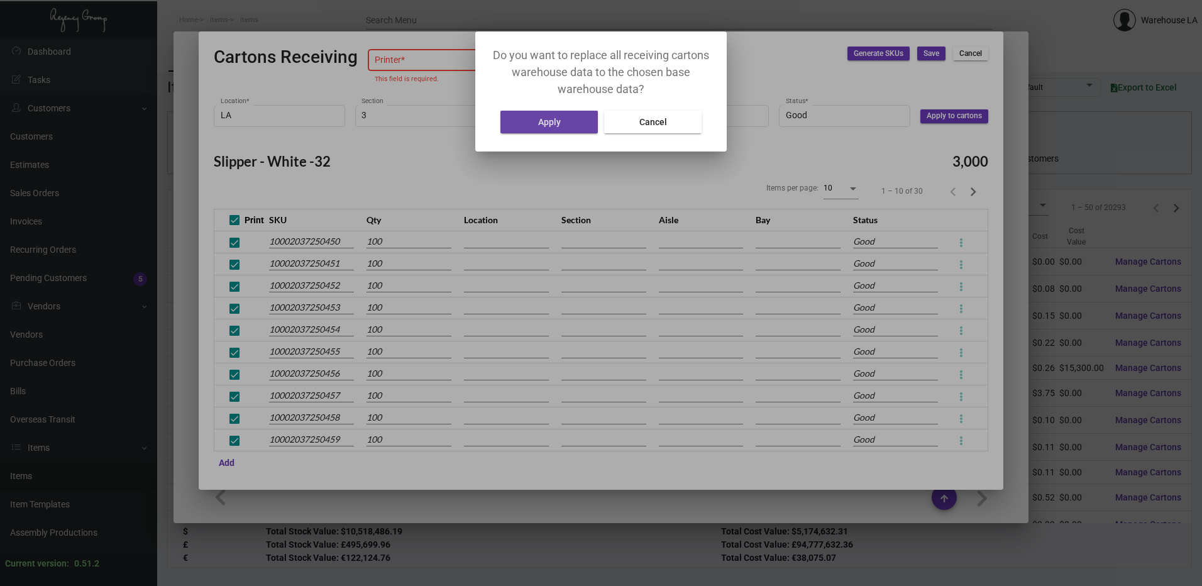
type input "LA"
type input "3"
type input "B"
type input "3"
type input "LA"
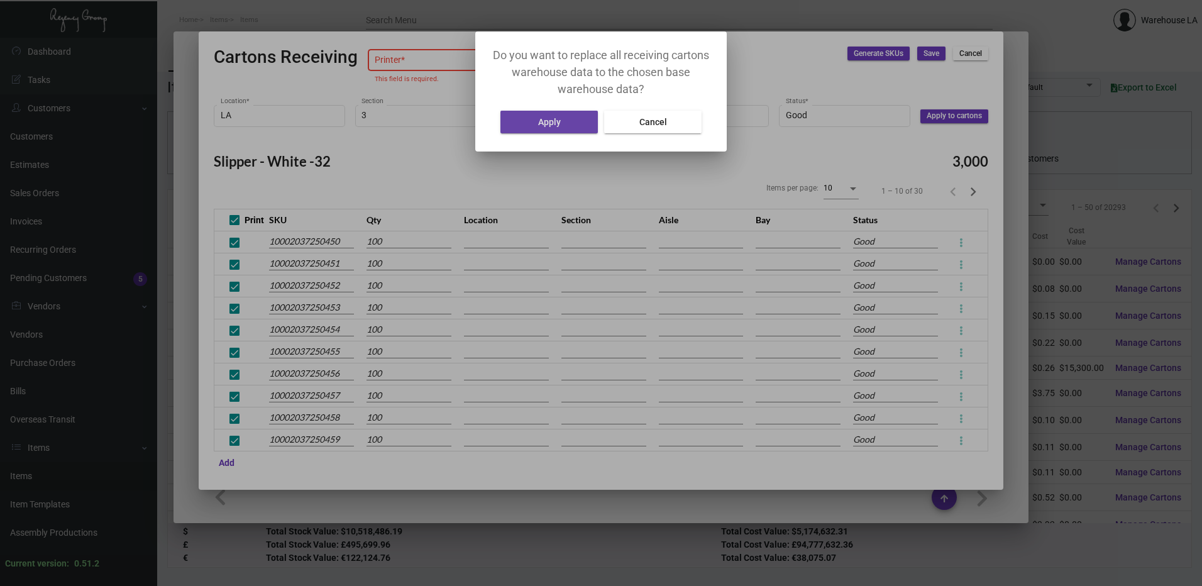
type input "3"
type input "B"
type input "3"
type input "LA"
type input "3"
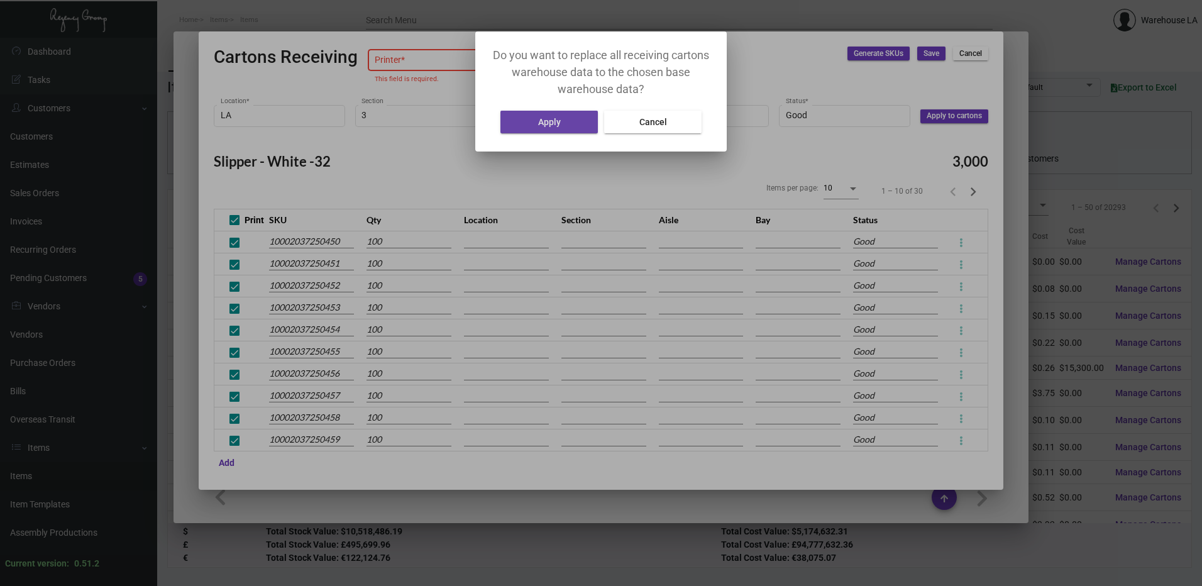
type input "B"
type input "3"
type input "LA"
type input "3"
type input "B"
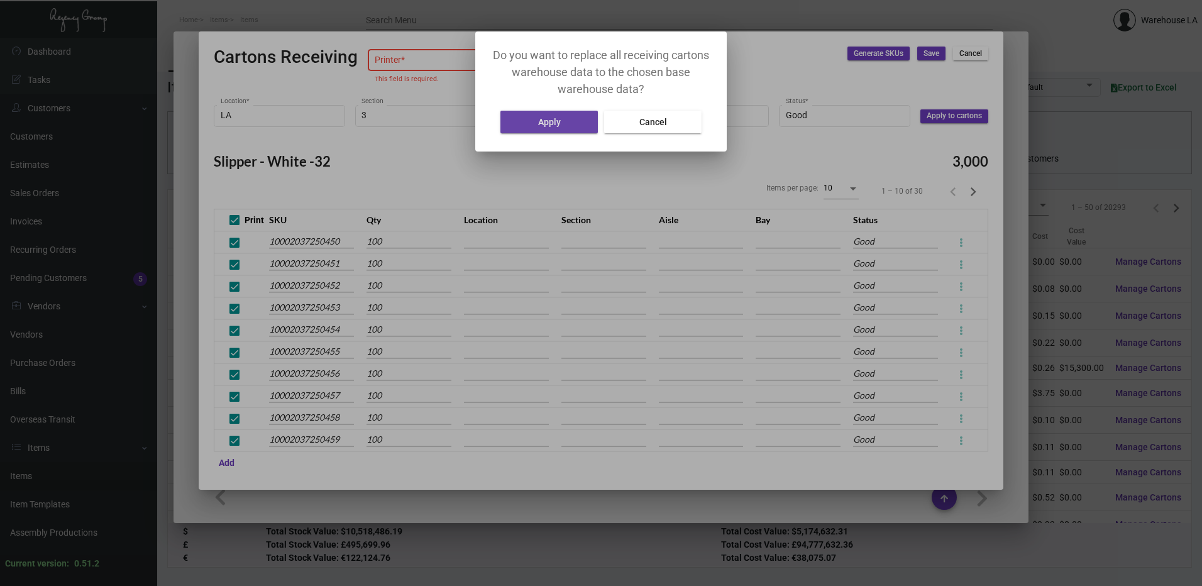
type input "3"
type input "LA"
type input "3"
type input "B"
type input "3"
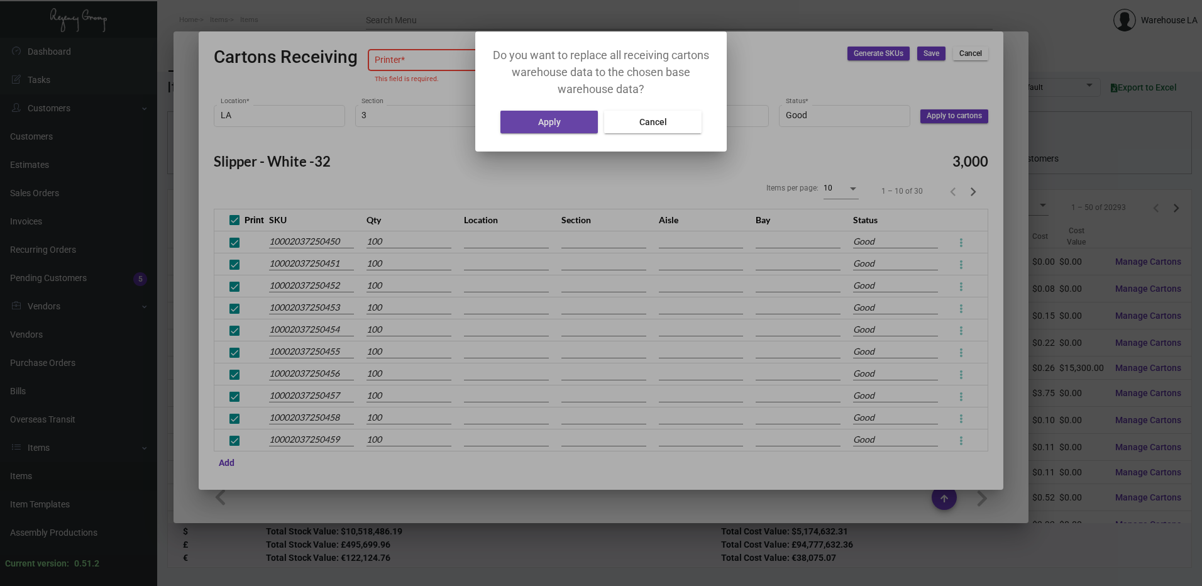
type input "LA"
type input "3"
type input "B"
type input "3"
type input "LA"
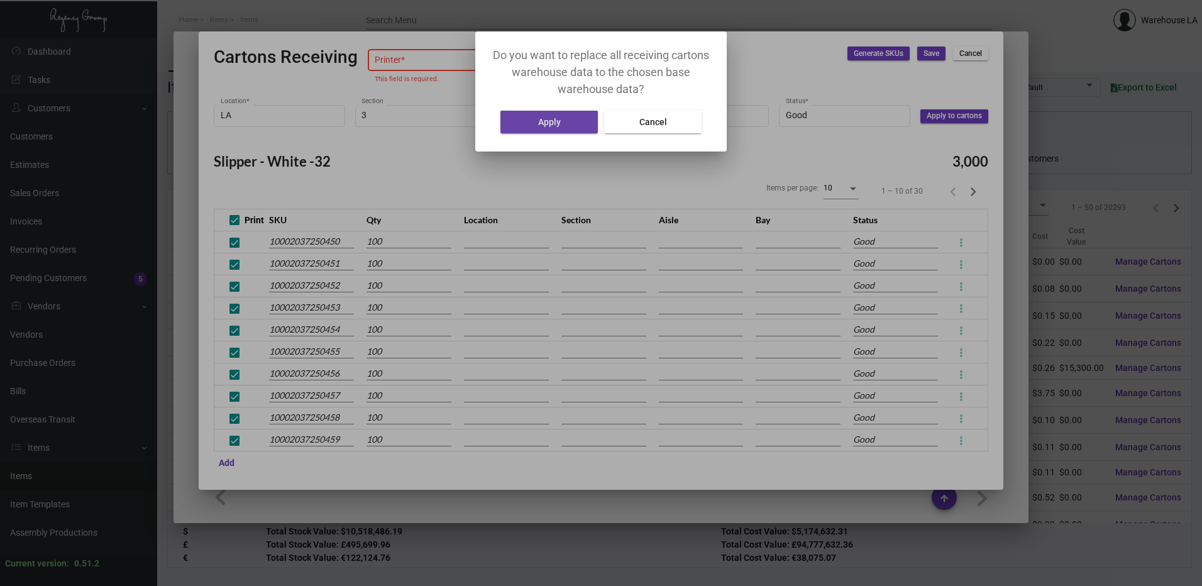
type input "3"
type input "B"
type input "3"
type input "LA"
type input "3"
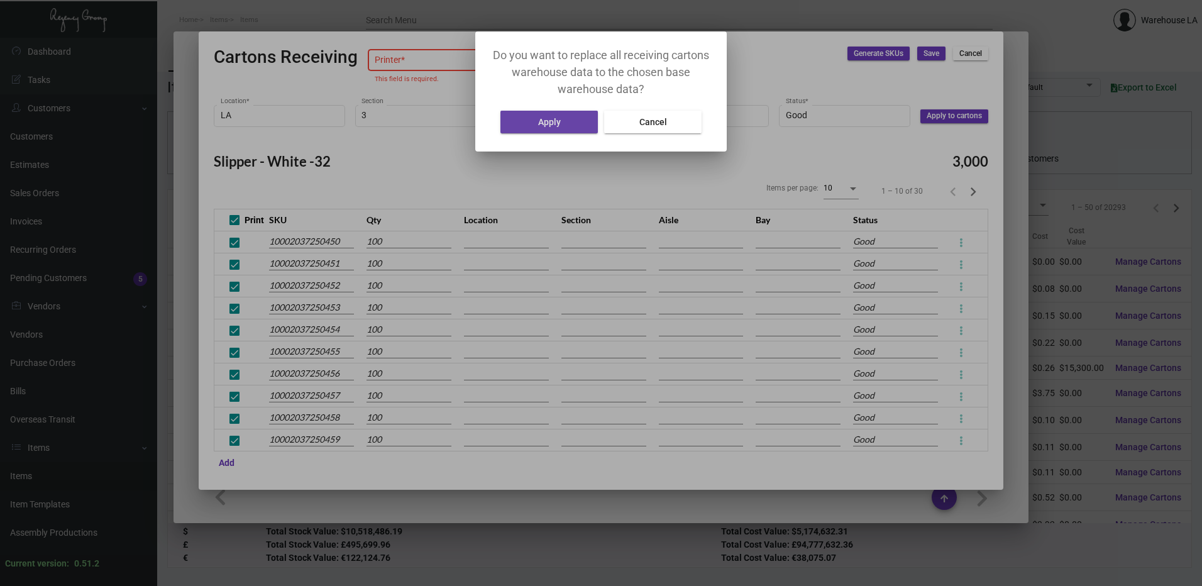
type input "B"
type input "3"
type input "LA"
type input "3"
type input "B"
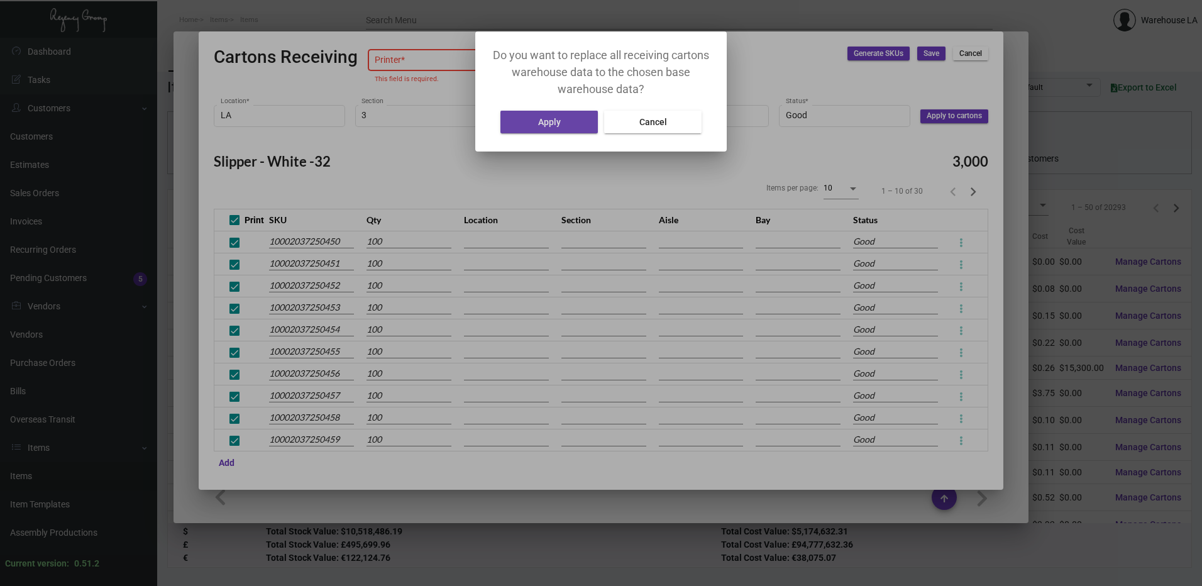
type input "3"
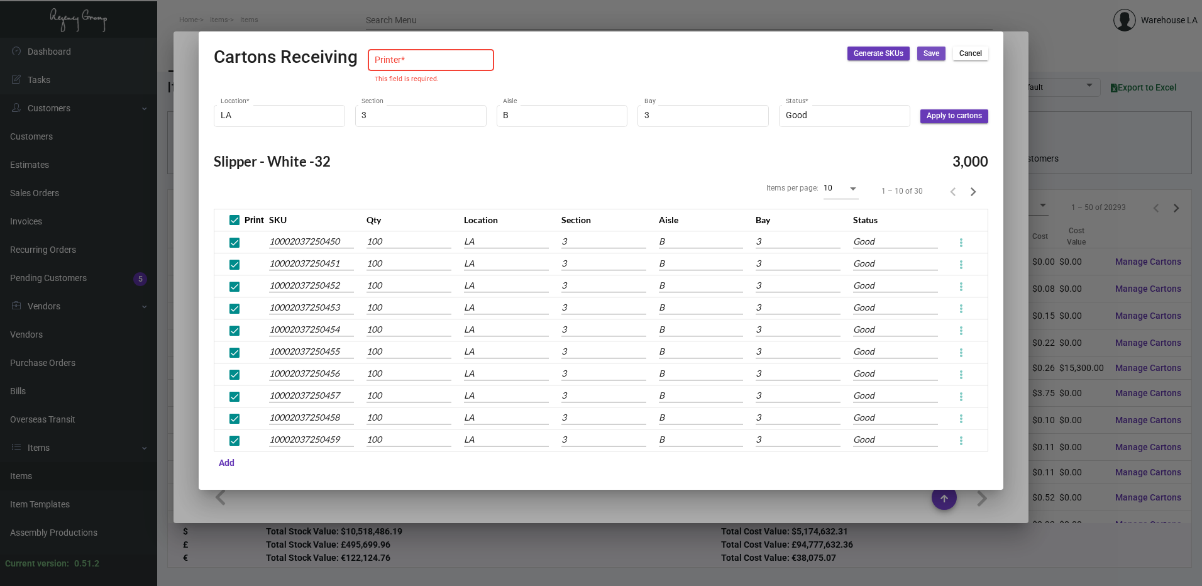
click at [936, 55] on span "Save" at bounding box center [931, 53] width 16 height 11
